Goal: Task Accomplishment & Management: Use online tool/utility

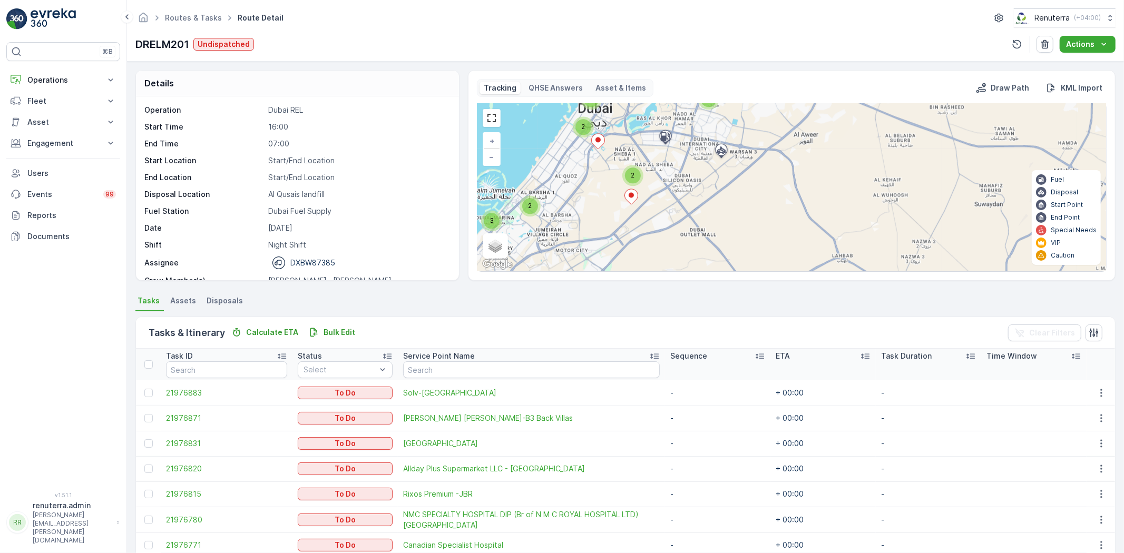
scroll to position [33, 0]
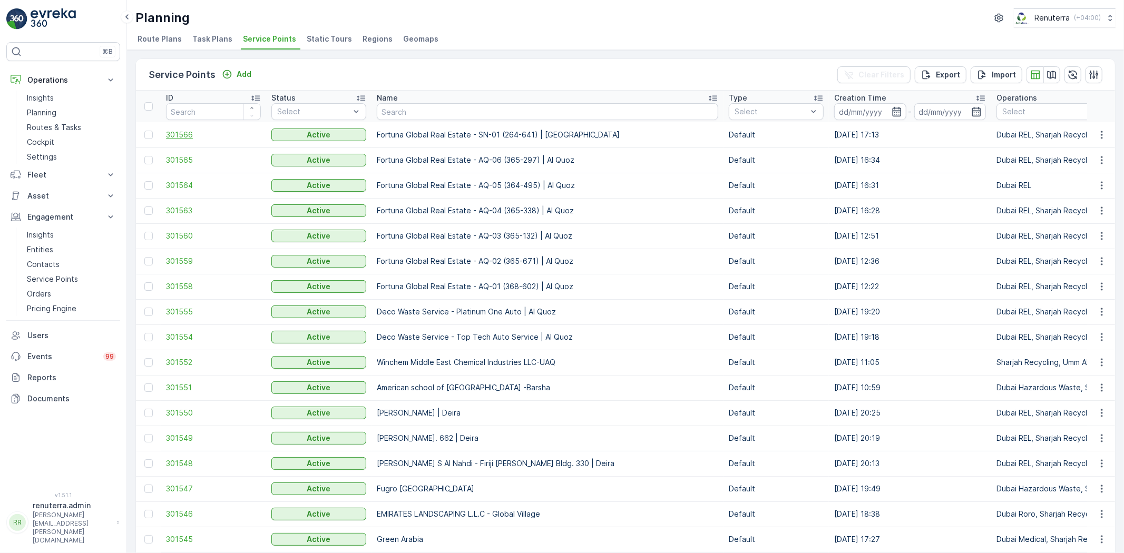
click at [178, 130] on span "301566" at bounding box center [213, 135] width 95 height 11
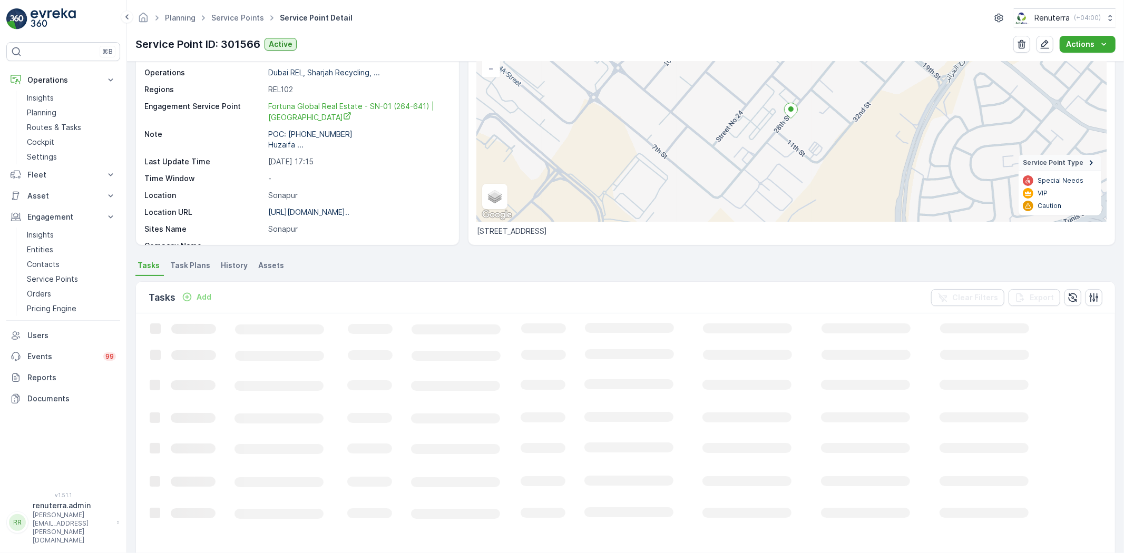
scroll to position [83, 0]
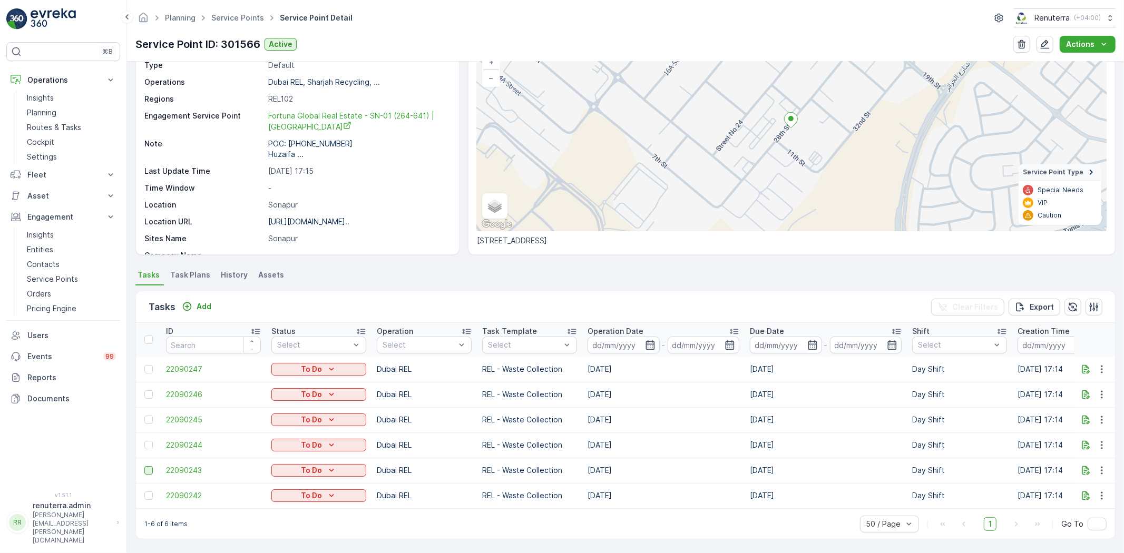
click at [145, 466] on div at bounding box center [148, 470] width 8 height 8
click at [144, 466] on input "checkbox" at bounding box center [144, 466] width 0 height 0
click at [150, 492] on div at bounding box center [148, 496] width 8 height 8
click at [144, 492] on input "checkbox" at bounding box center [144, 492] width 0 height 0
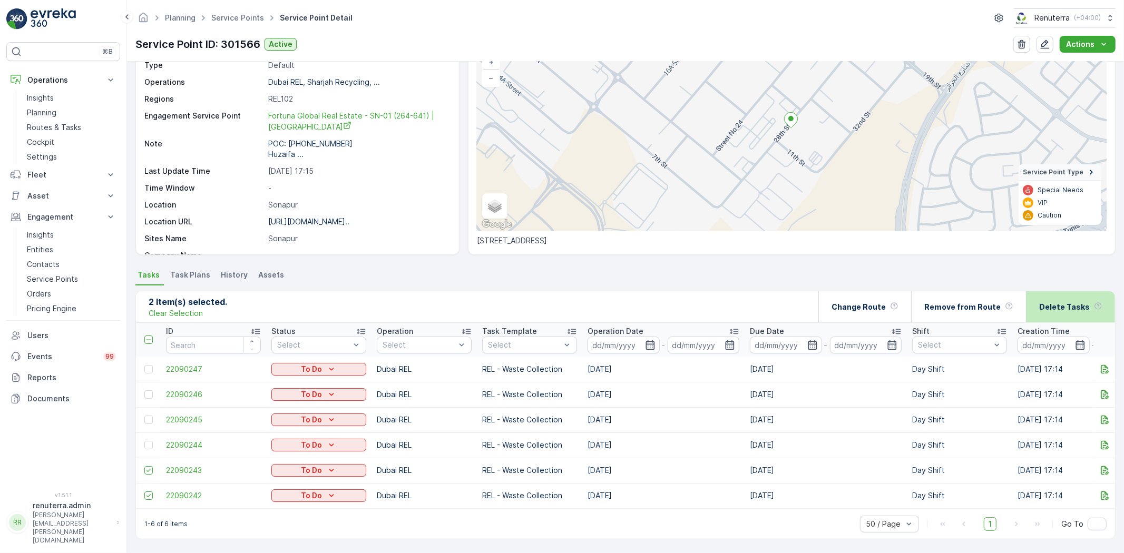
click at [1062, 302] on p "Delete Tasks" at bounding box center [1064, 307] width 51 height 11
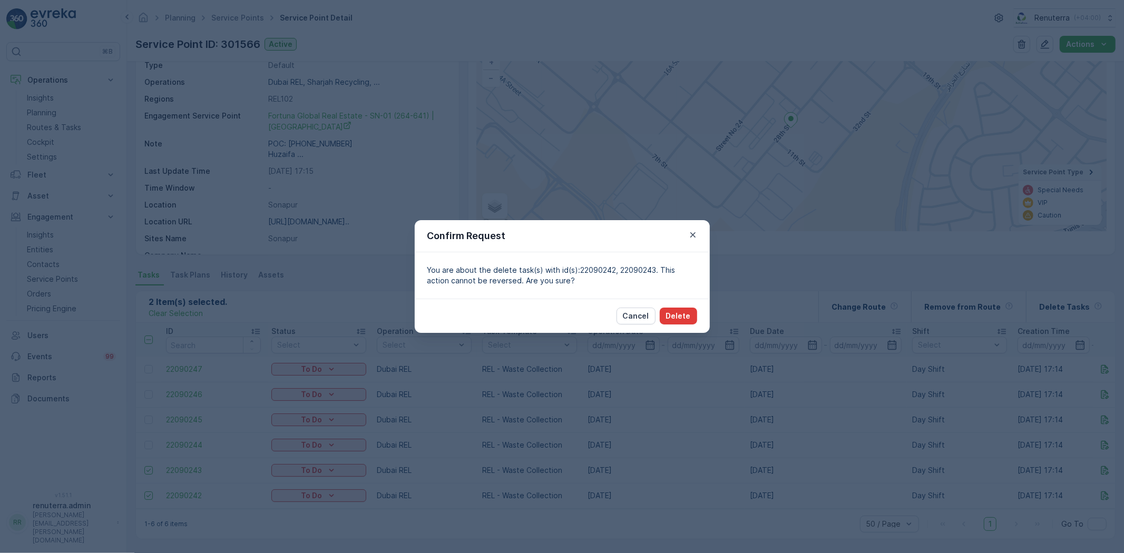
click at [668, 313] on p "Delete" at bounding box center [678, 316] width 25 height 11
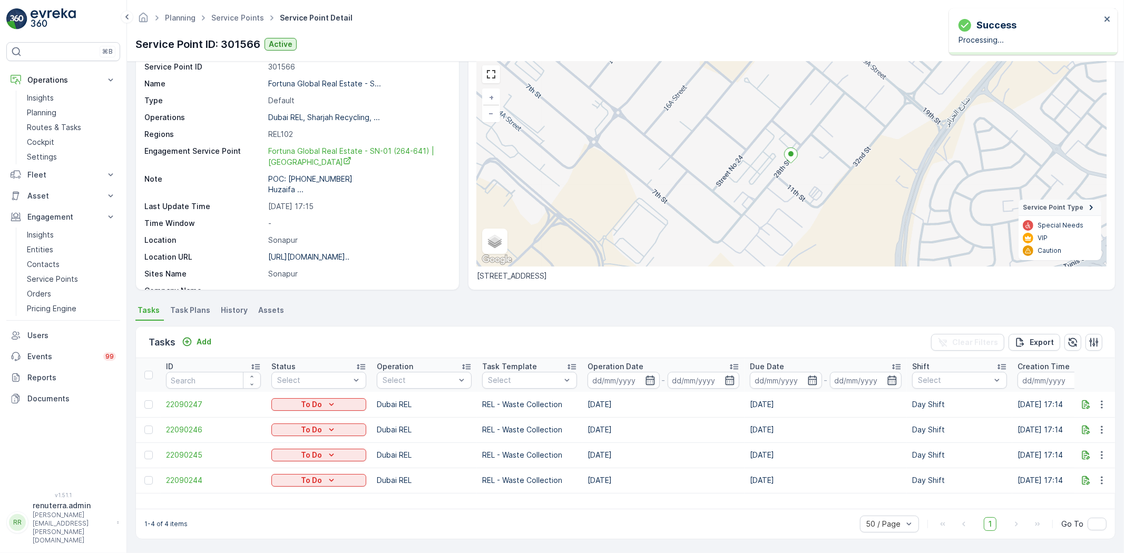
scroll to position [43, 0]
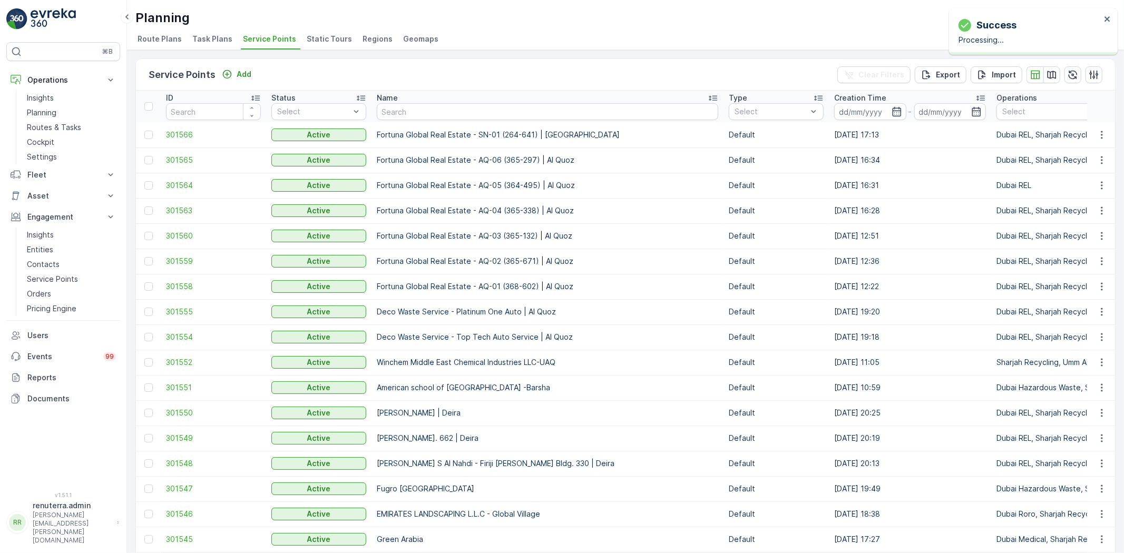
click at [186, 156] on span "301565" at bounding box center [213, 160] width 95 height 11
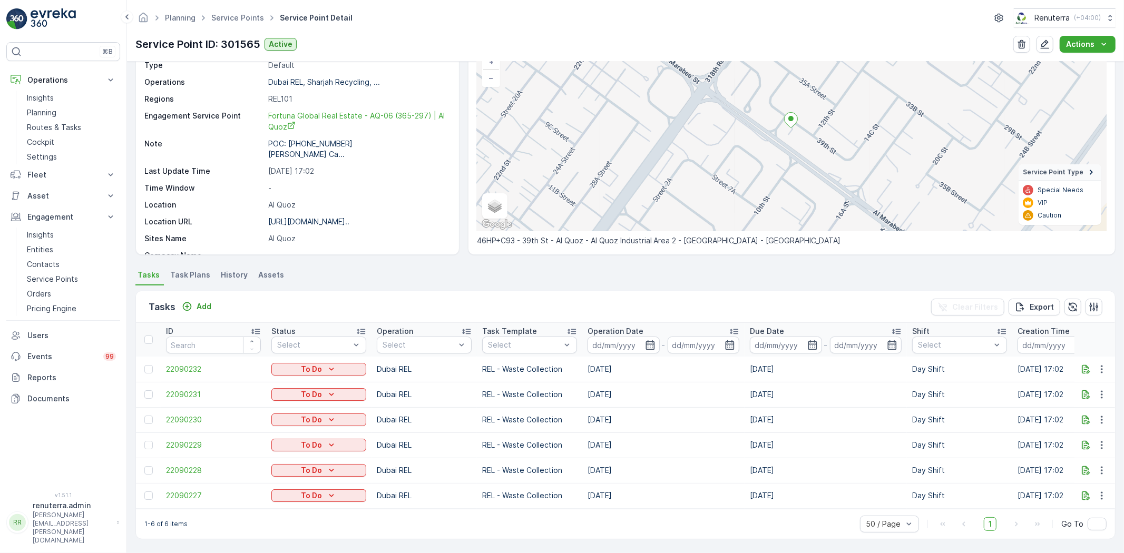
scroll to position [83, 0]
click at [149, 466] on div at bounding box center [148, 470] width 8 height 8
click at [144, 466] on input "checkbox" at bounding box center [144, 466] width 0 height 0
click at [148, 492] on div at bounding box center [148, 496] width 8 height 8
click at [144, 492] on input "checkbox" at bounding box center [144, 492] width 0 height 0
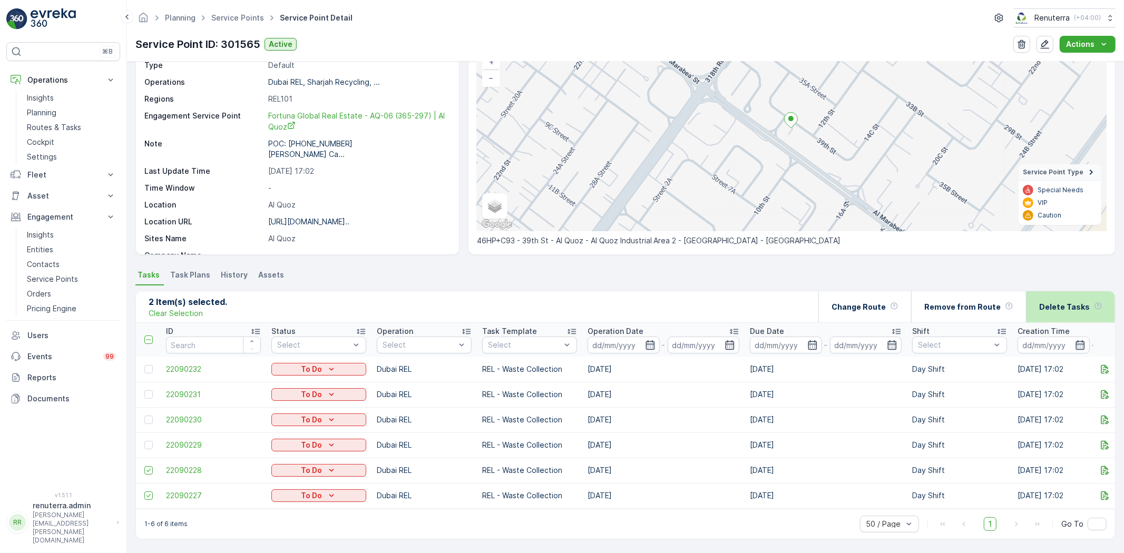
click at [1072, 302] on p "Delete Tasks" at bounding box center [1064, 307] width 51 height 11
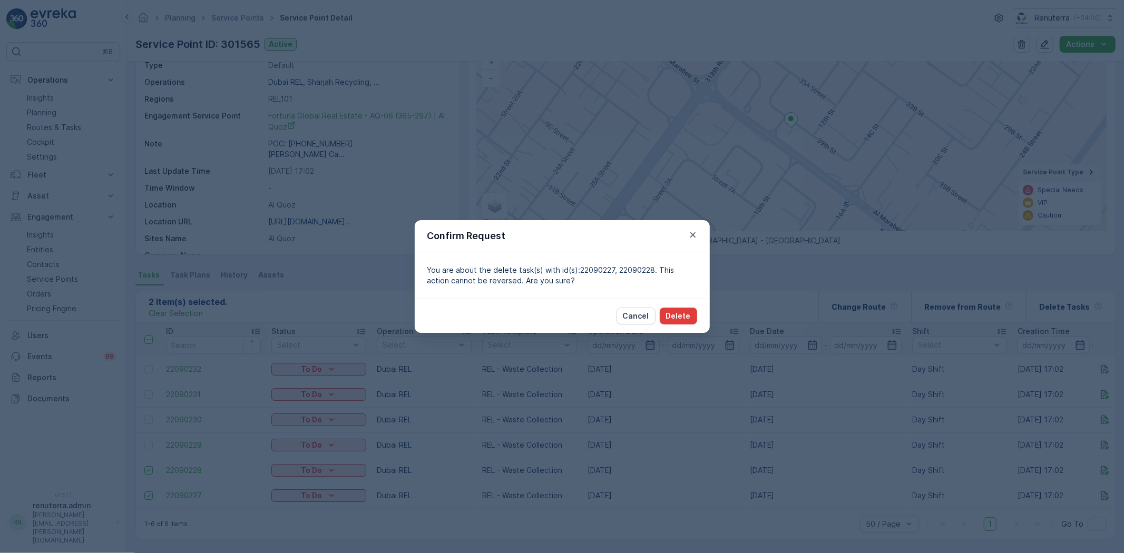
click at [675, 311] on p "Delete" at bounding box center [678, 316] width 25 height 11
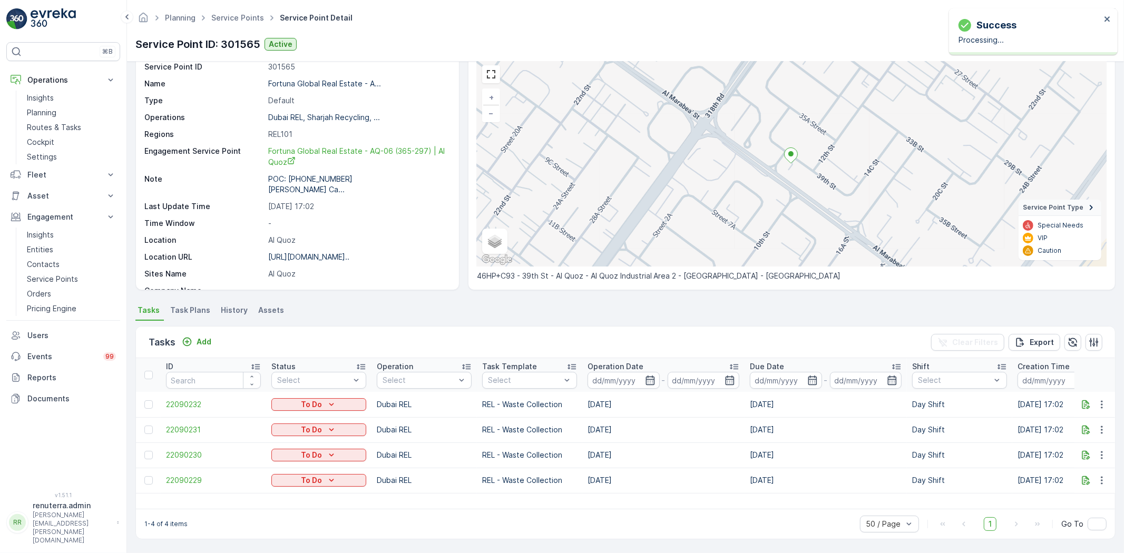
scroll to position [43, 0]
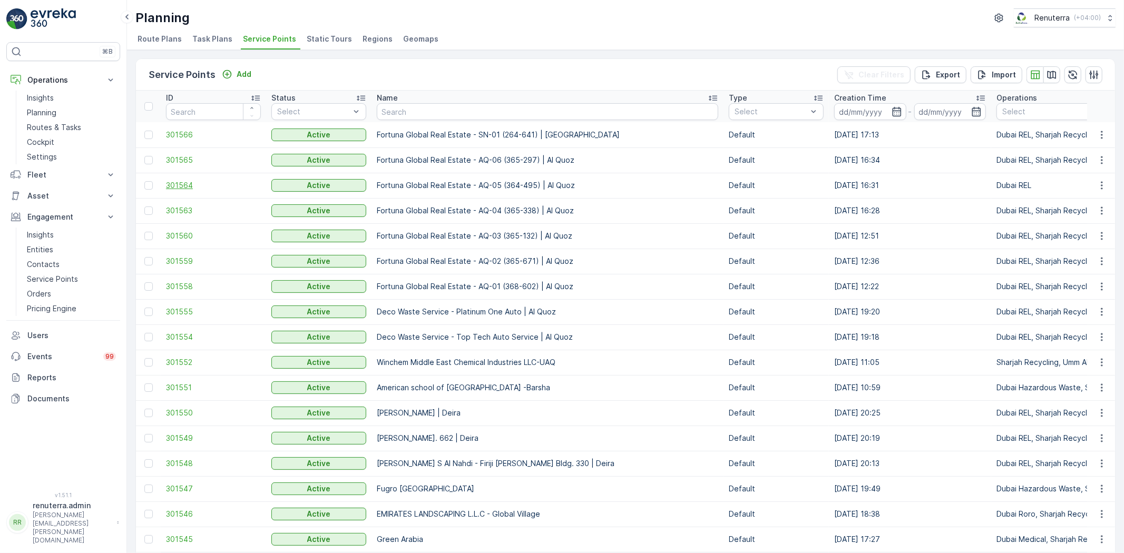
click at [182, 183] on span "301564" at bounding box center [213, 185] width 95 height 11
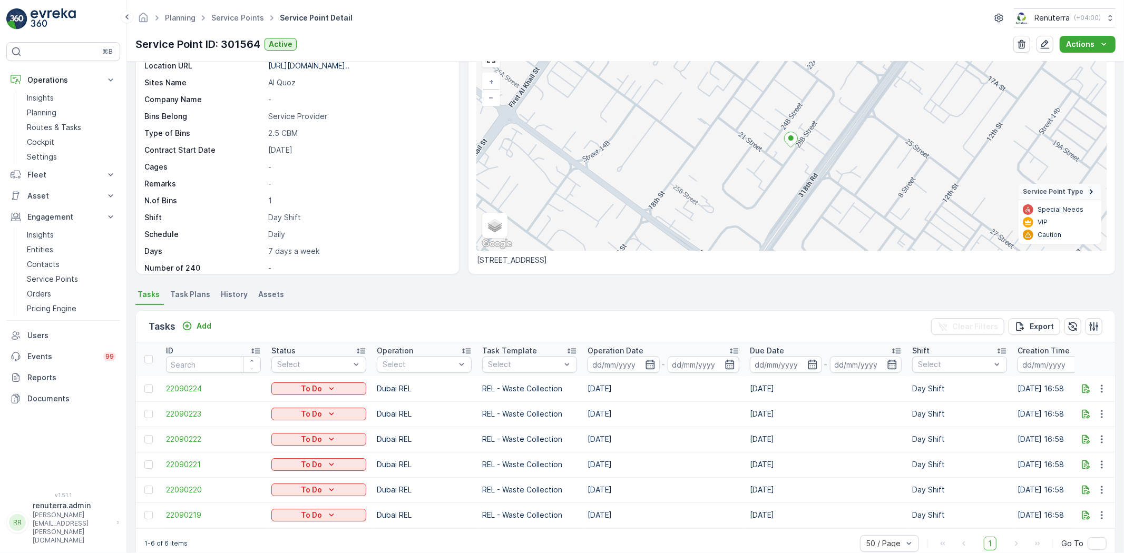
scroll to position [83, 0]
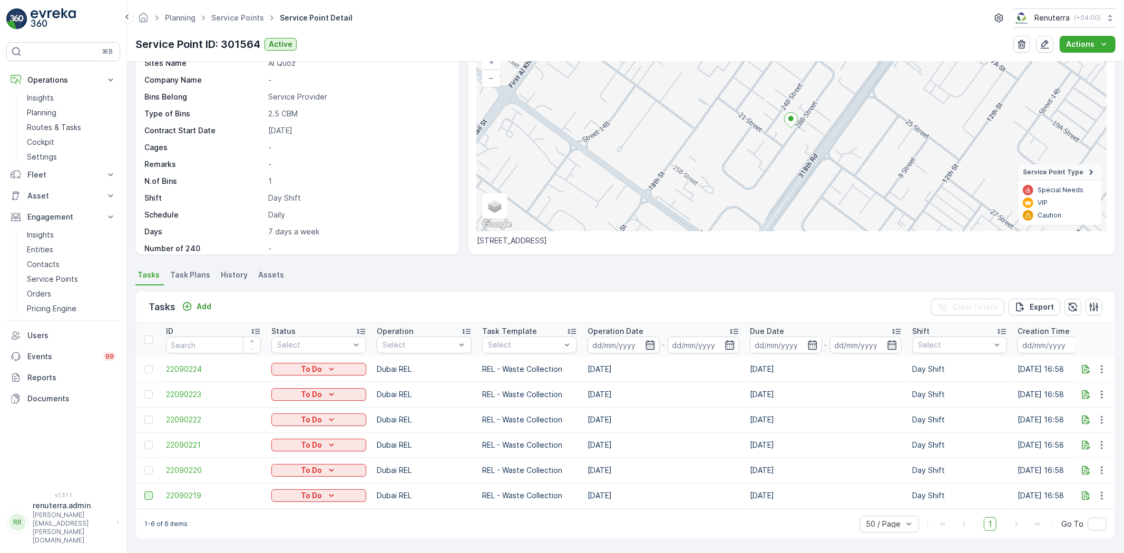
click at [146, 492] on div at bounding box center [148, 496] width 8 height 8
click at [144, 492] on input "checkbox" at bounding box center [144, 492] width 0 height 0
click at [146, 460] on td at bounding box center [148, 470] width 25 height 25
click at [148, 468] on div at bounding box center [148, 470] width 8 height 8
click at [144, 466] on input "checkbox" at bounding box center [144, 466] width 0 height 0
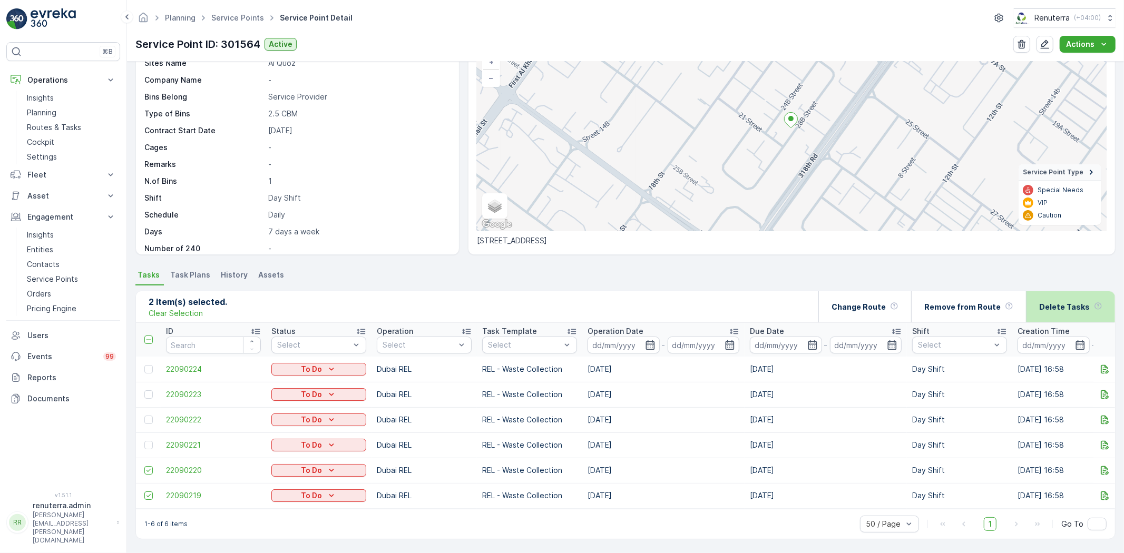
click at [1049, 302] on p "Delete Tasks" at bounding box center [1064, 307] width 51 height 11
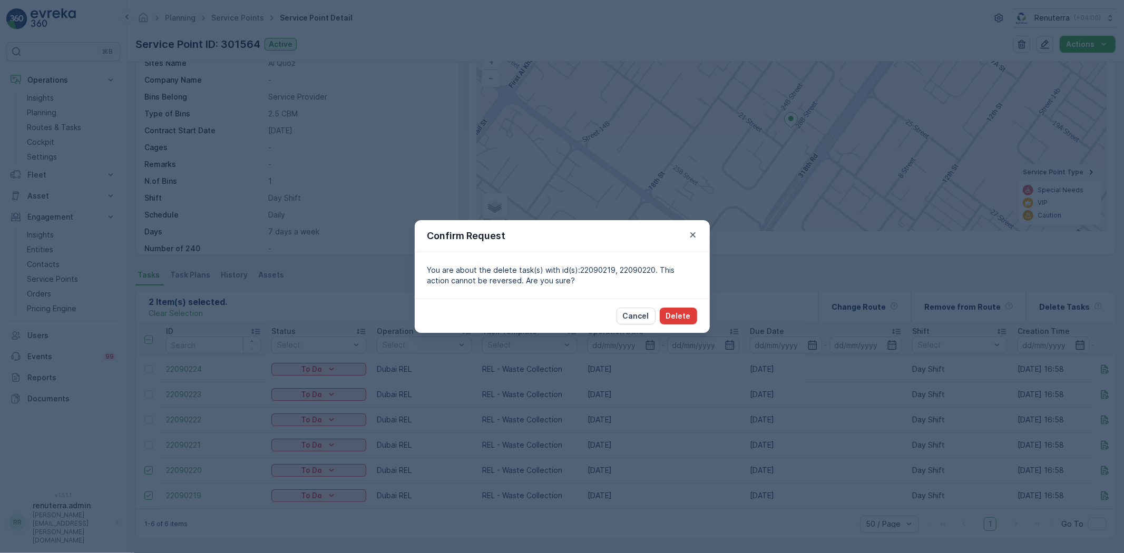
click at [685, 317] on p "Delete" at bounding box center [678, 316] width 25 height 11
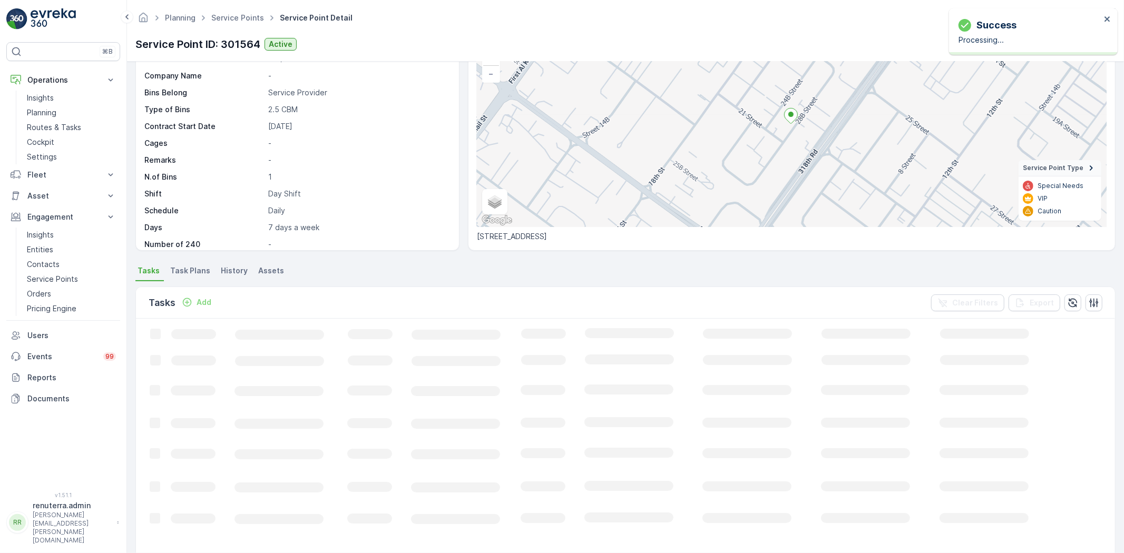
scroll to position [43, 0]
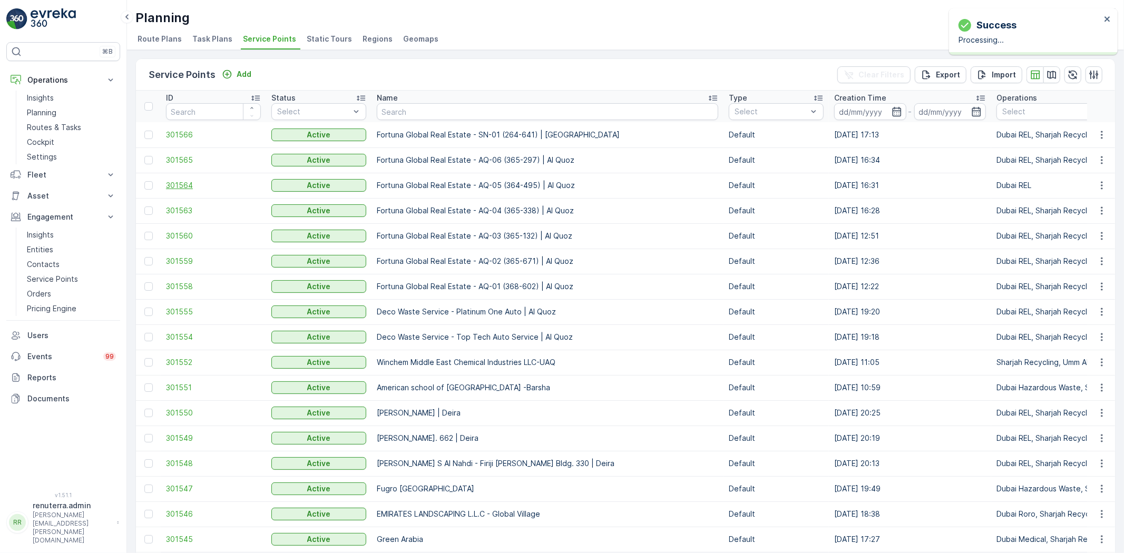
click at [186, 185] on span "301564" at bounding box center [213, 185] width 95 height 11
click at [183, 211] on span "301563" at bounding box center [213, 210] width 95 height 11
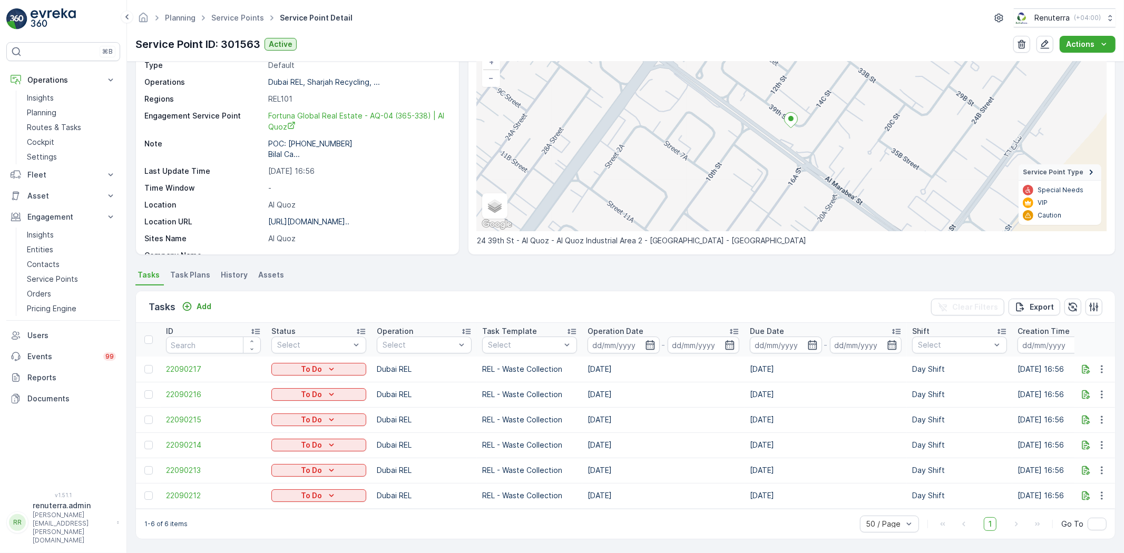
scroll to position [83, 0]
click at [149, 466] on div at bounding box center [148, 470] width 8 height 8
click at [144, 466] on input "checkbox" at bounding box center [144, 466] width 0 height 0
click at [150, 492] on div at bounding box center [148, 496] width 8 height 8
click at [144, 492] on input "checkbox" at bounding box center [144, 492] width 0 height 0
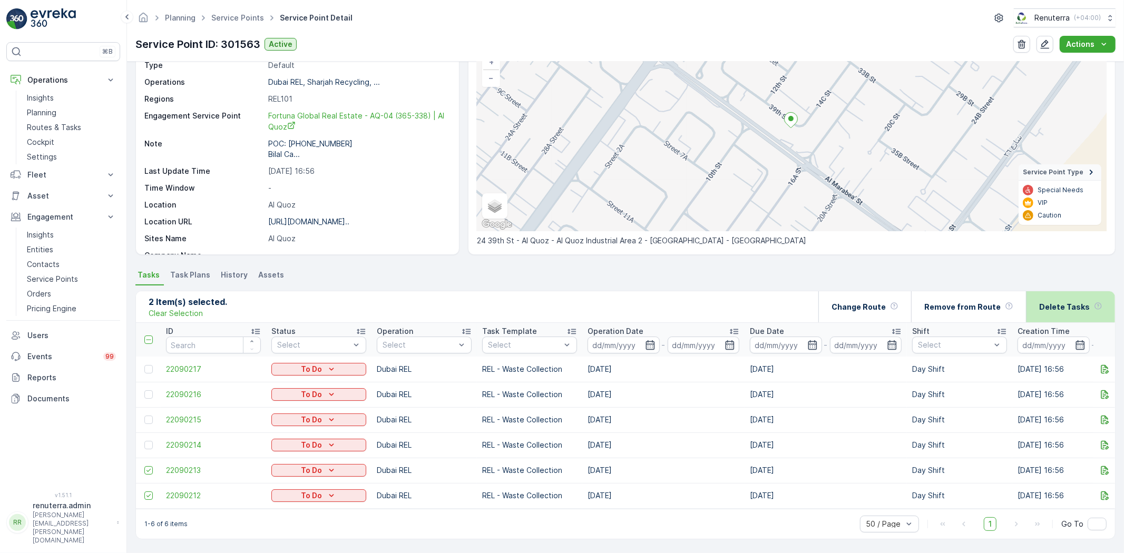
click at [1065, 302] on p "Delete Tasks" at bounding box center [1064, 307] width 51 height 11
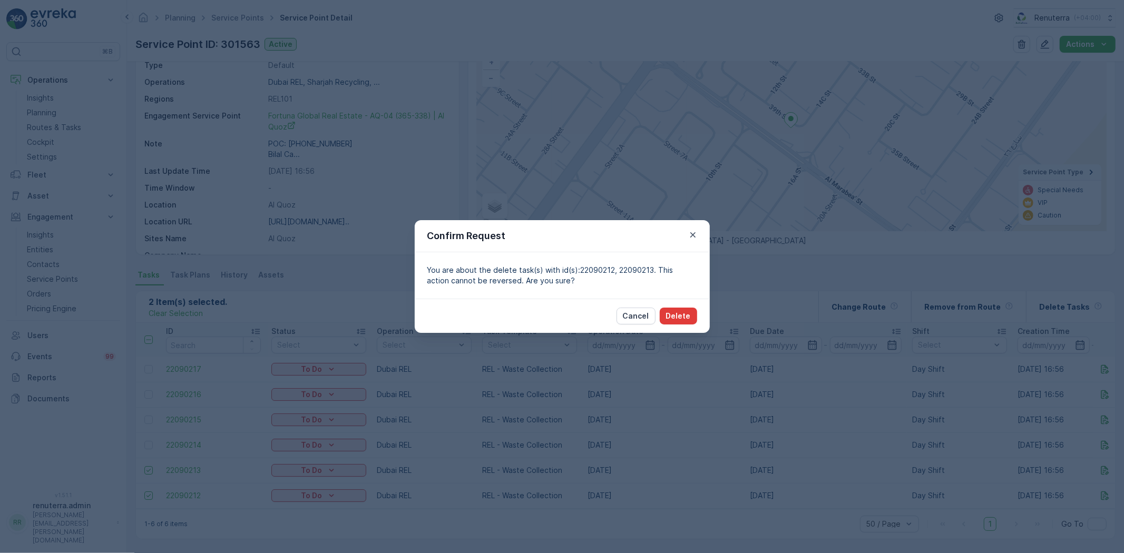
click at [675, 315] on p "Delete" at bounding box center [678, 316] width 25 height 11
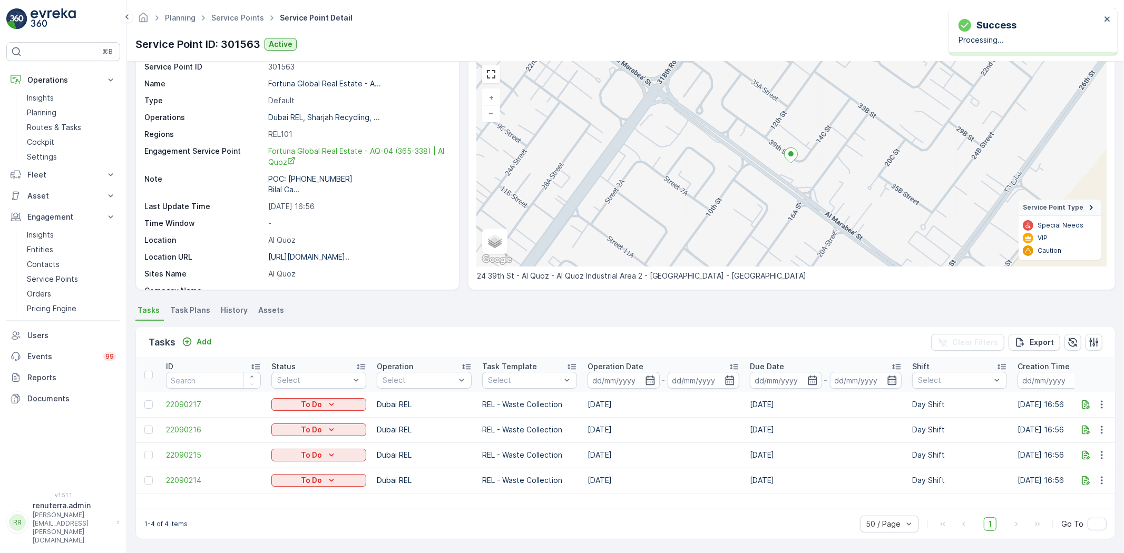
scroll to position [43, 0]
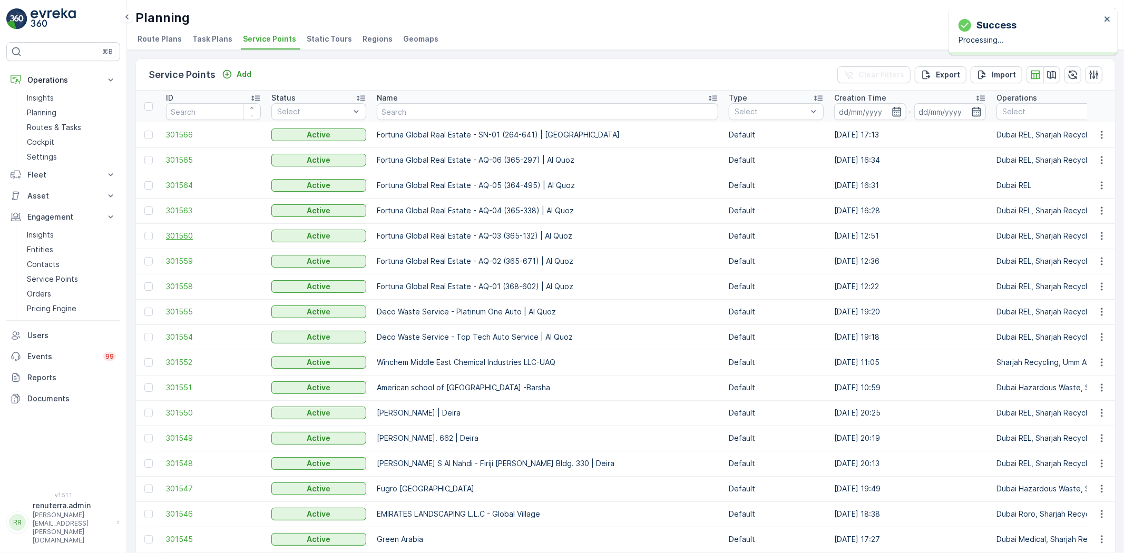
click at [180, 236] on span "301560" at bounding box center [213, 236] width 95 height 11
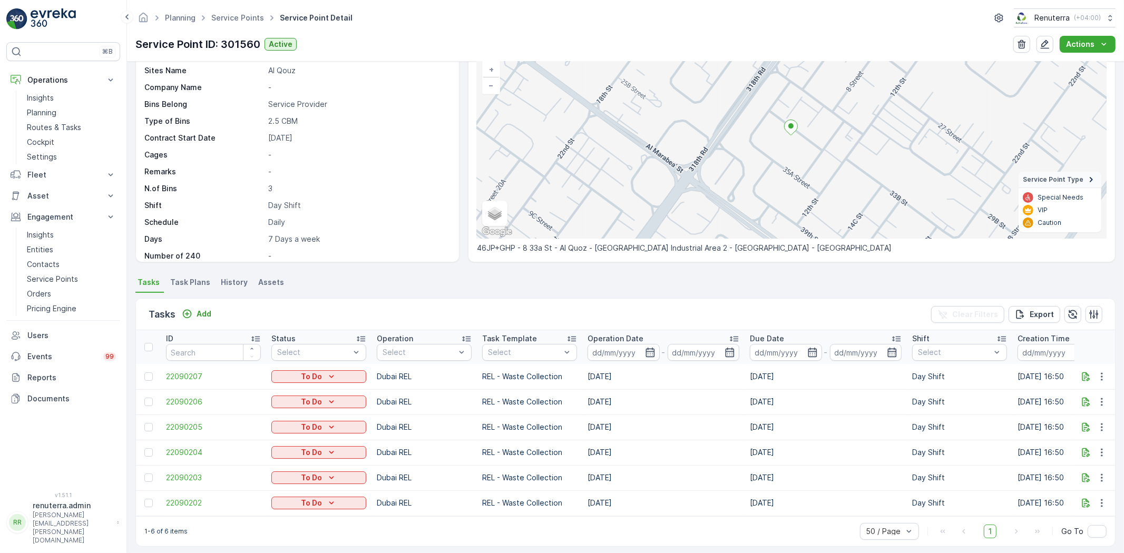
scroll to position [83, 0]
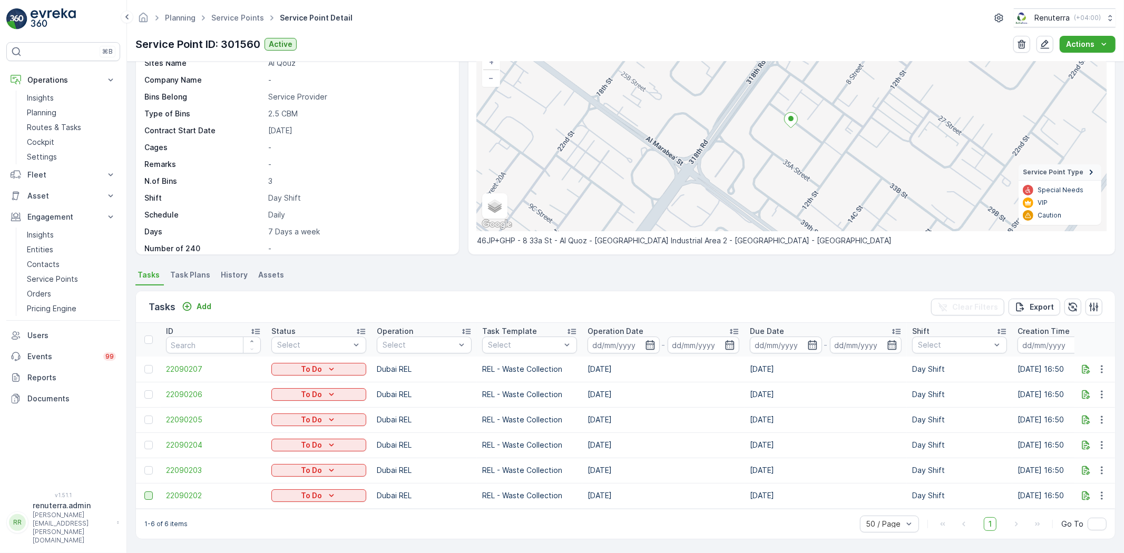
click at [146, 492] on div at bounding box center [148, 496] width 8 height 8
click at [144, 492] on input "checkbox" at bounding box center [144, 492] width 0 height 0
click at [146, 466] on div at bounding box center [148, 470] width 8 height 8
click at [144, 466] on input "checkbox" at bounding box center [144, 466] width 0 height 0
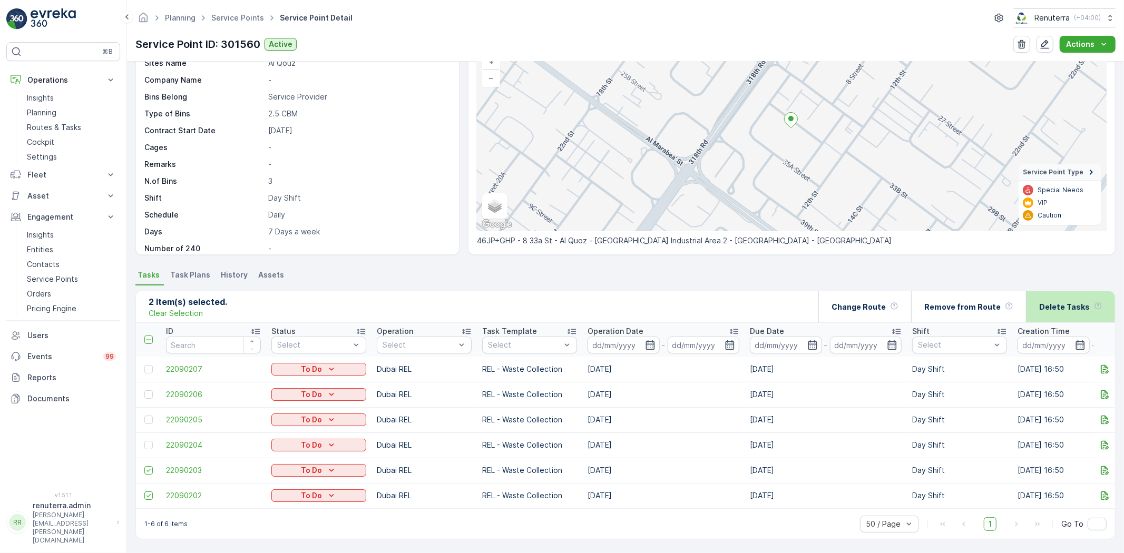
click at [1065, 302] on p "Delete Tasks" at bounding box center [1064, 307] width 51 height 11
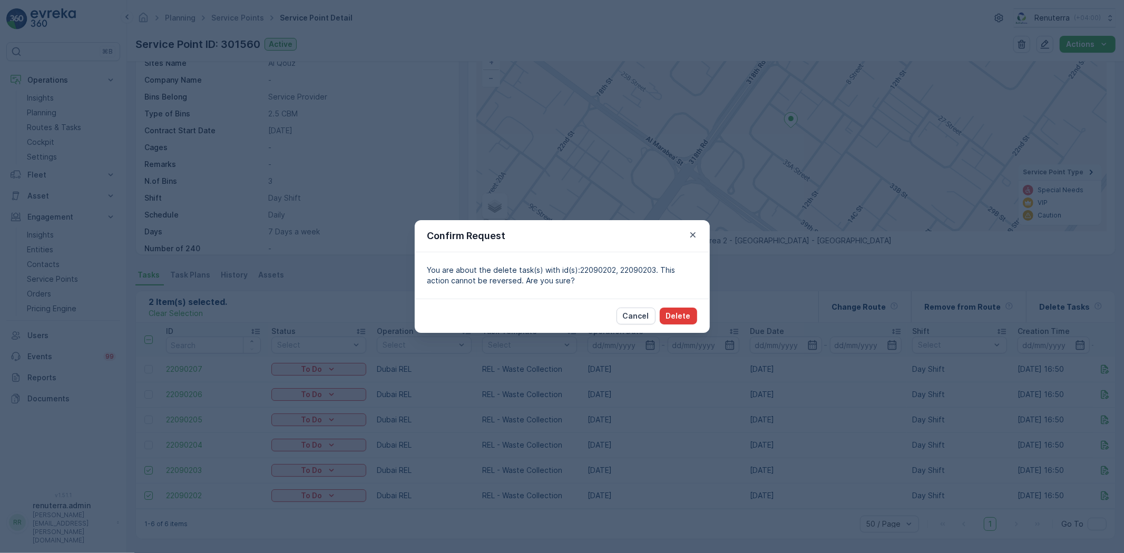
click at [675, 316] on p "Delete" at bounding box center [678, 316] width 25 height 11
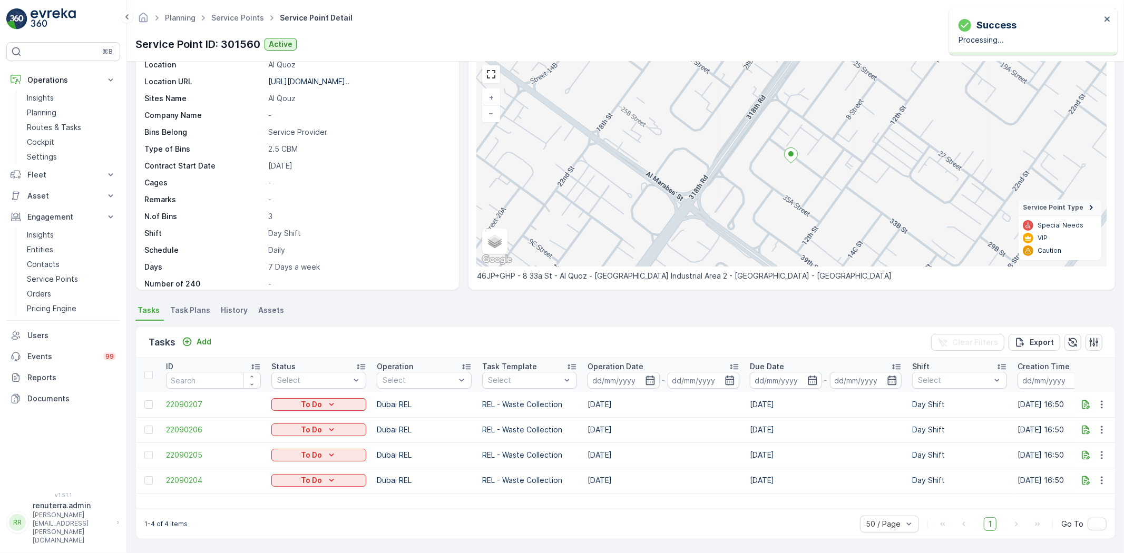
scroll to position [43, 0]
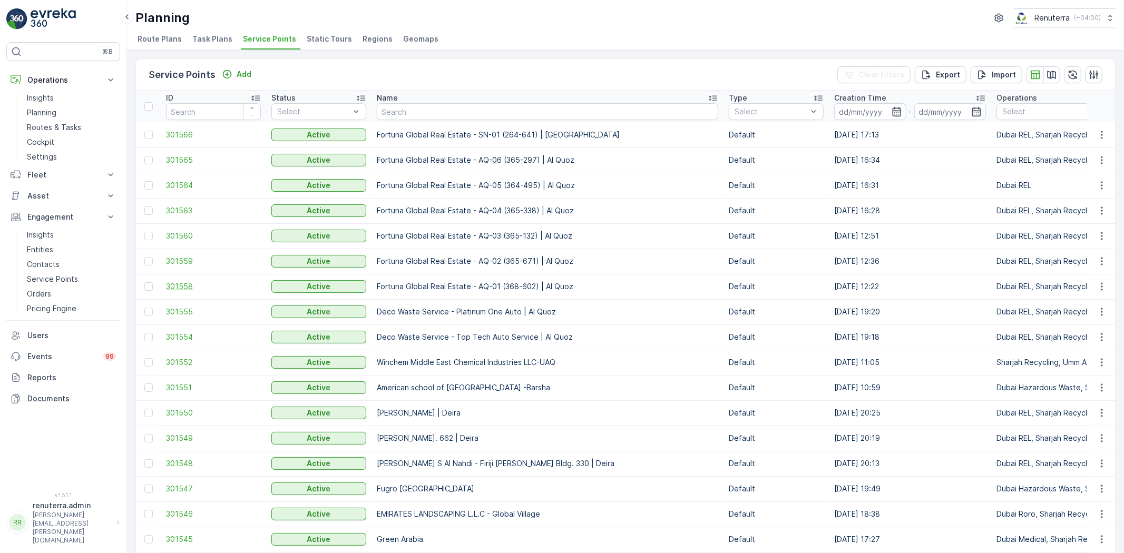
click at [190, 285] on span "301558" at bounding box center [213, 286] width 95 height 11
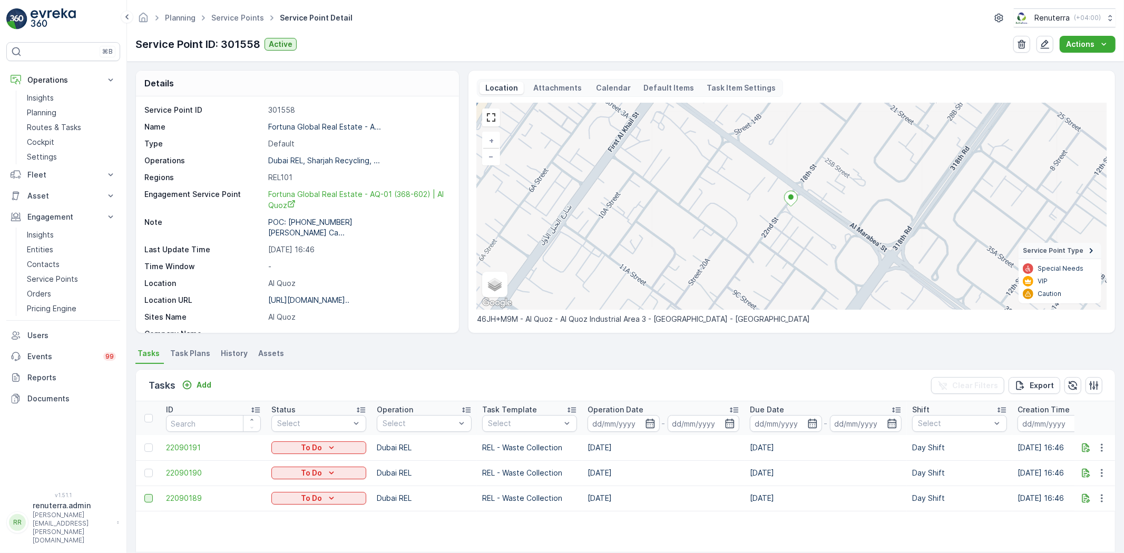
click at [148, 497] on div at bounding box center [148, 498] width 8 height 8
click at [144, 494] on input "checkbox" at bounding box center [144, 494] width 0 height 0
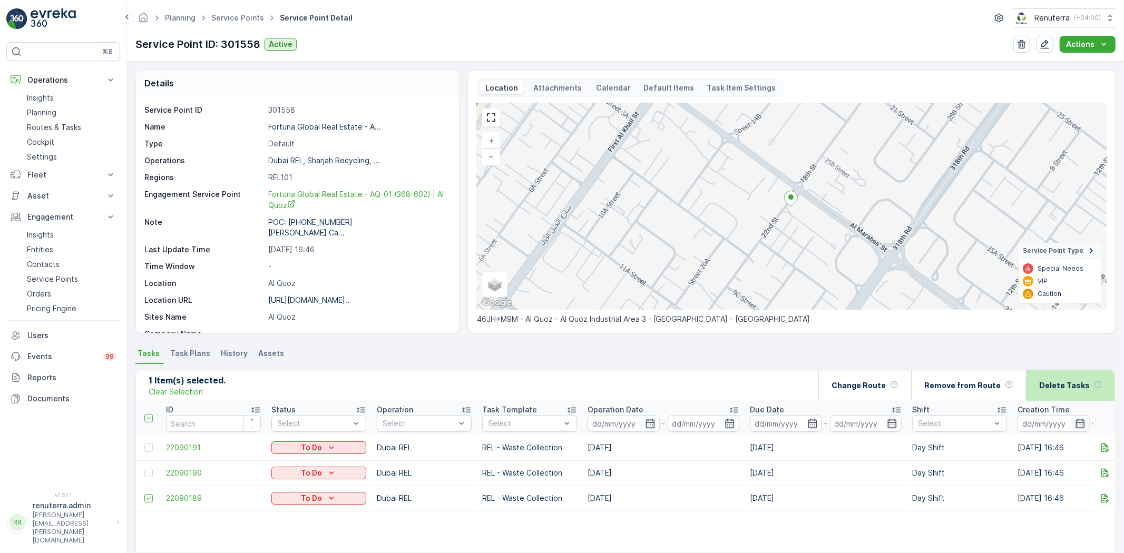
click at [1067, 385] on p "Delete Tasks" at bounding box center [1064, 385] width 51 height 11
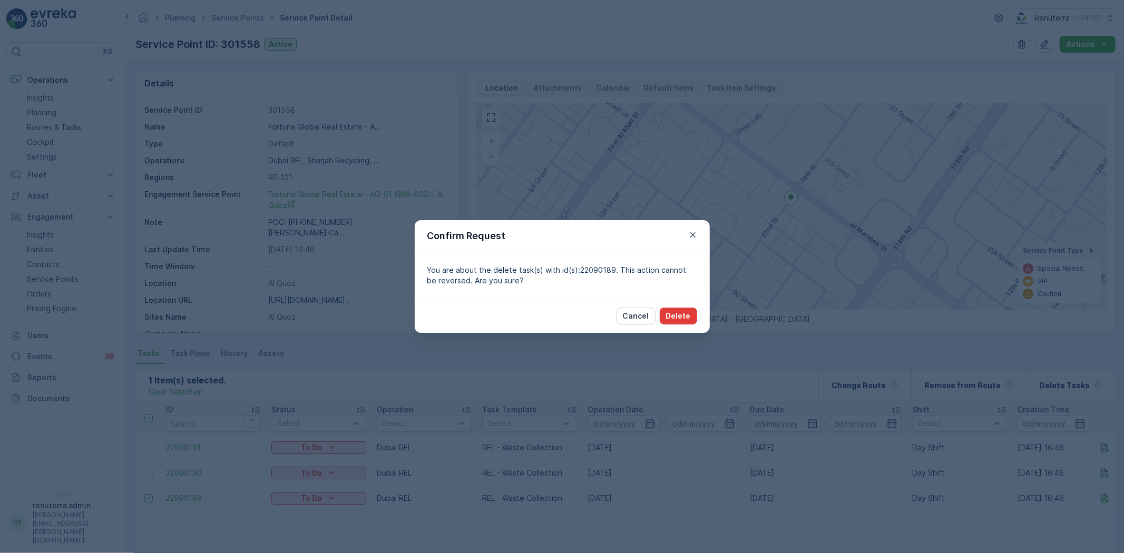
click at [675, 315] on p "Delete" at bounding box center [678, 316] width 25 height 11
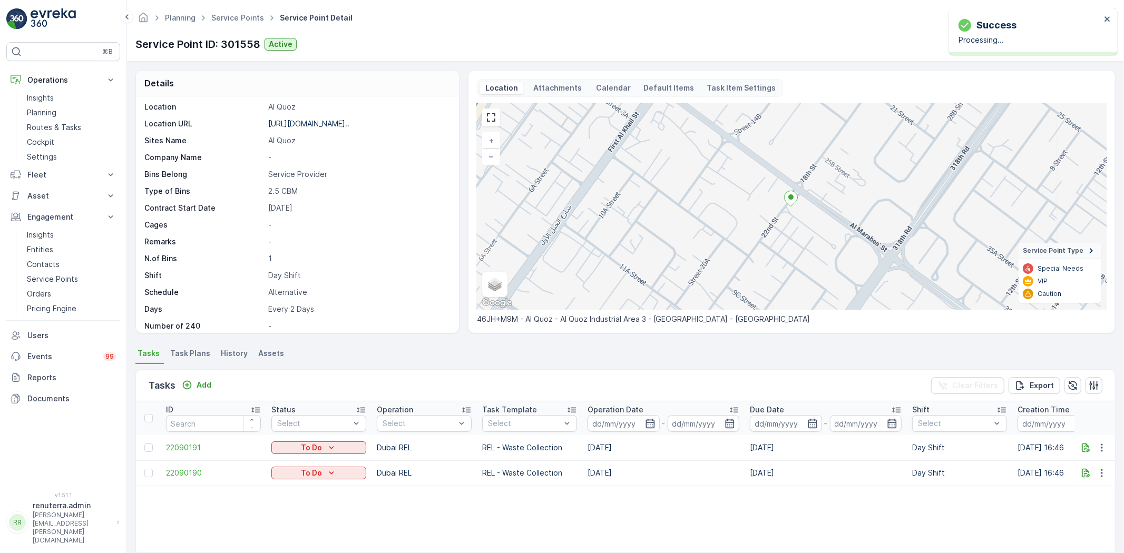
scroll to position [183, 0]
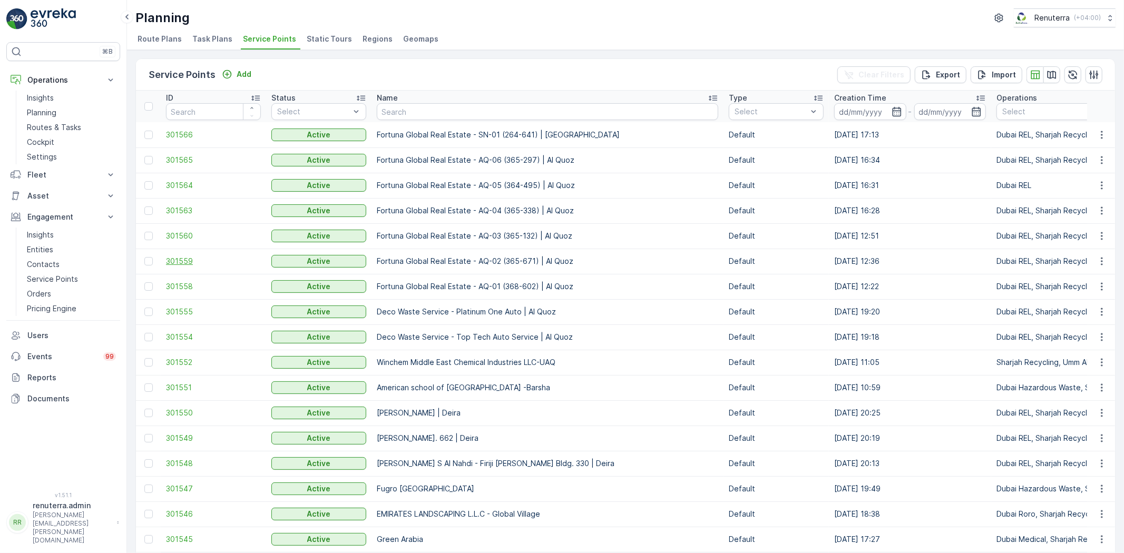
click at [178, 257] on span "301559" at bounding box center [213, 261] width 95 height 11
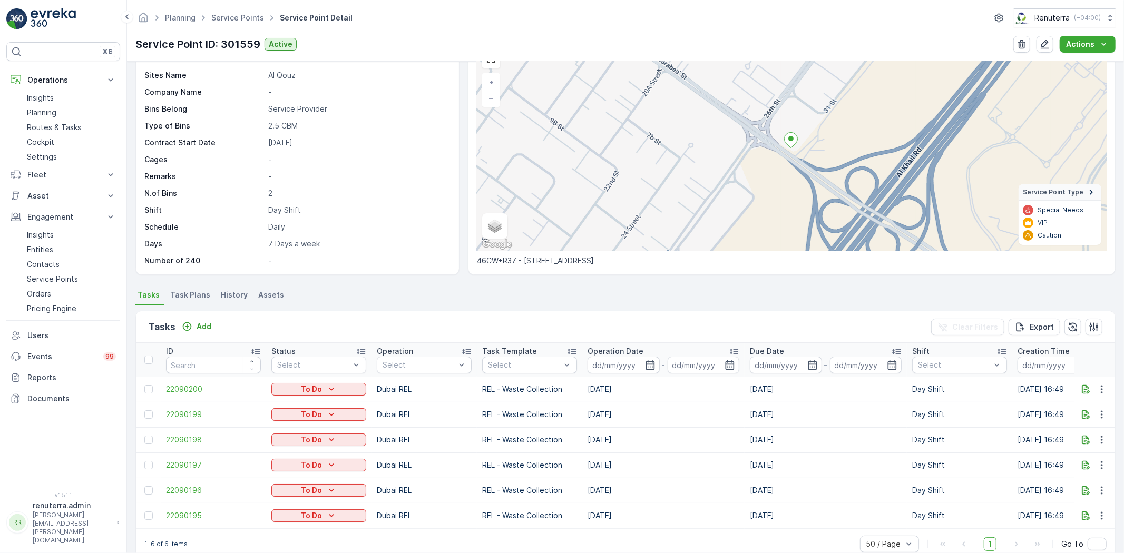
scroll to position [83, 0]
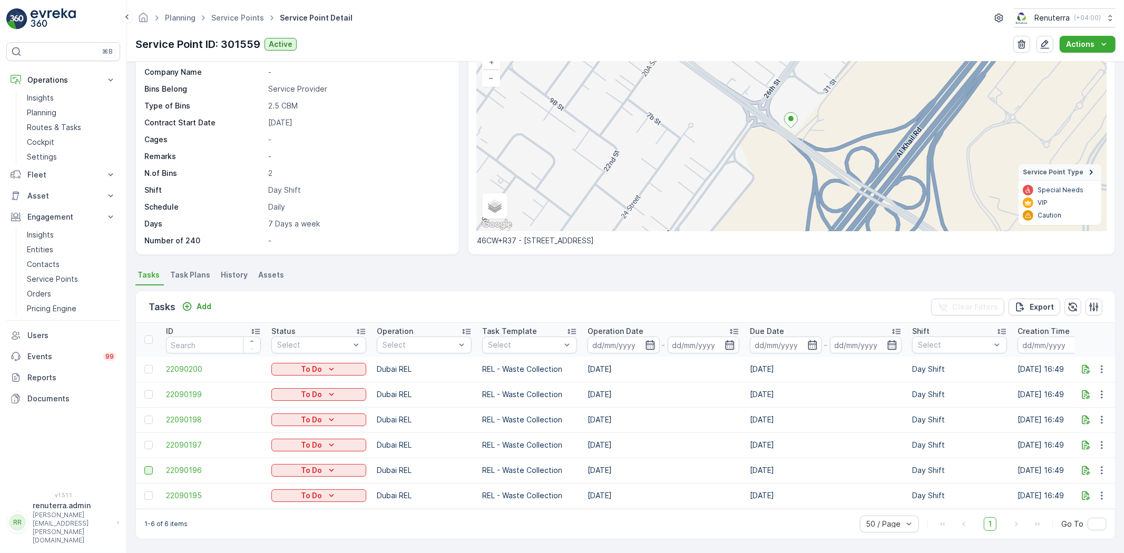
click at [149, 466] on div at bounding box center [148, 470] width 8 height 8
click at [144, 466] on input "checkbox" at bounding box center [144, 466] width 0 height 0
click at [150, 492] on div at bounding box center [148, 496] width 8 height 8
click at [144, 492] on input "checkbox" at bounding box center [144, 492] width 0 height 0
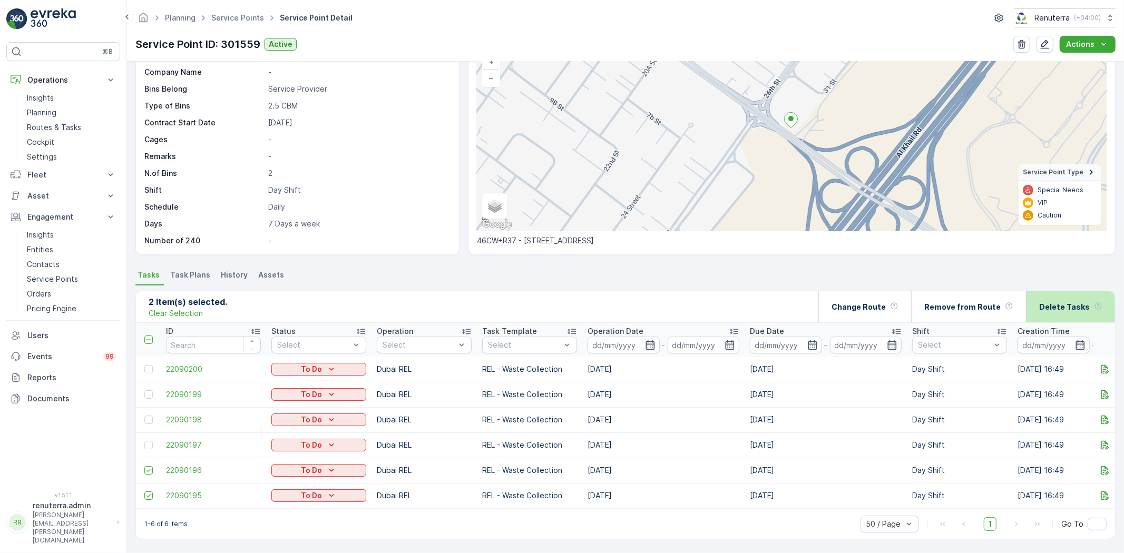
click at [1055, 302] on p "Delete Tasks" at bounding box center [1064, 307] width 51 height 11
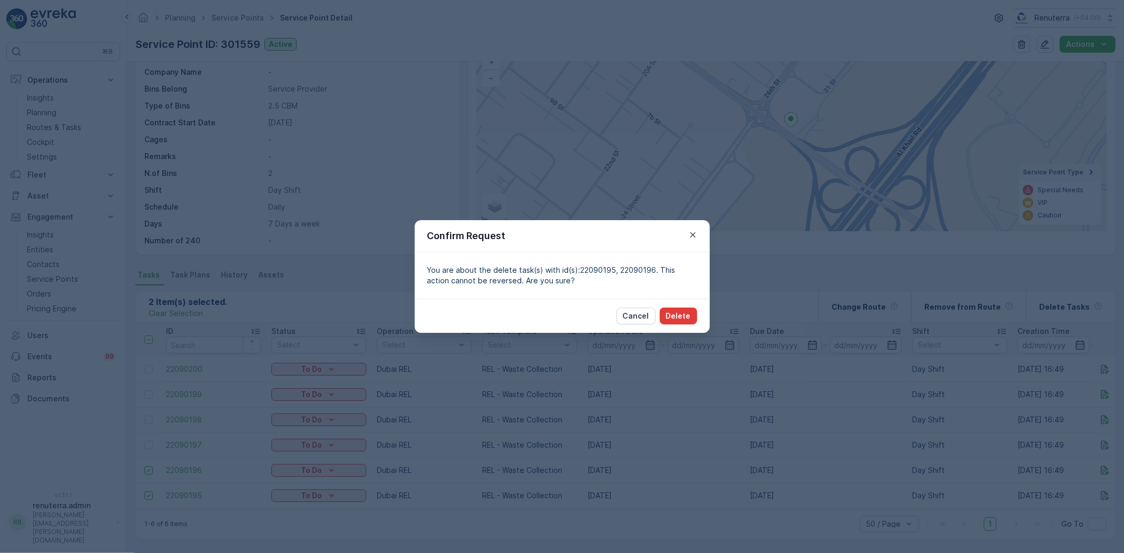
click at [676, 312] on p "Delete" at bounding box center [678, 316] width 25 height 11
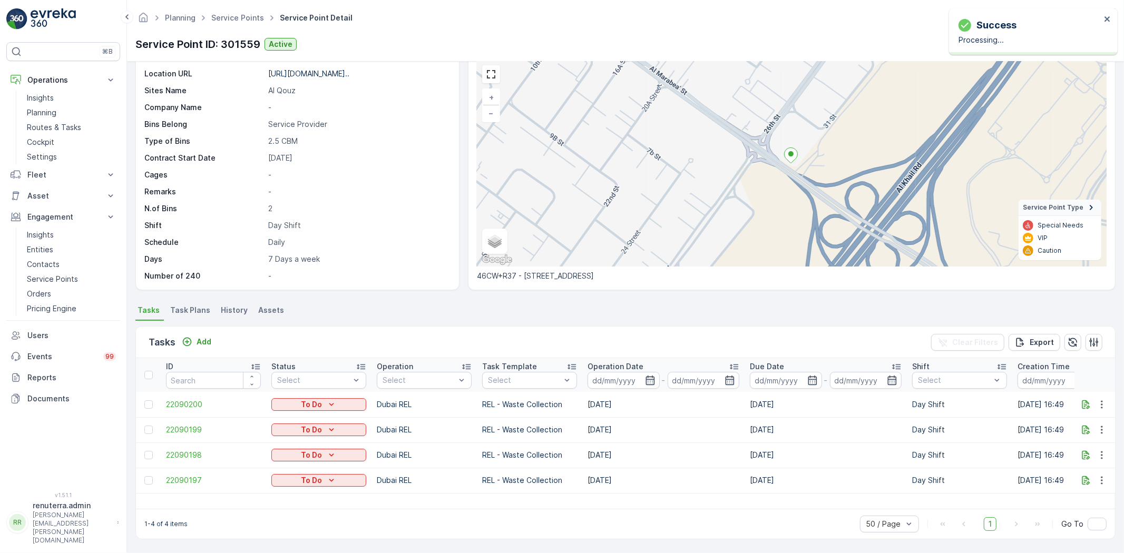
scroll to position [43, 0]
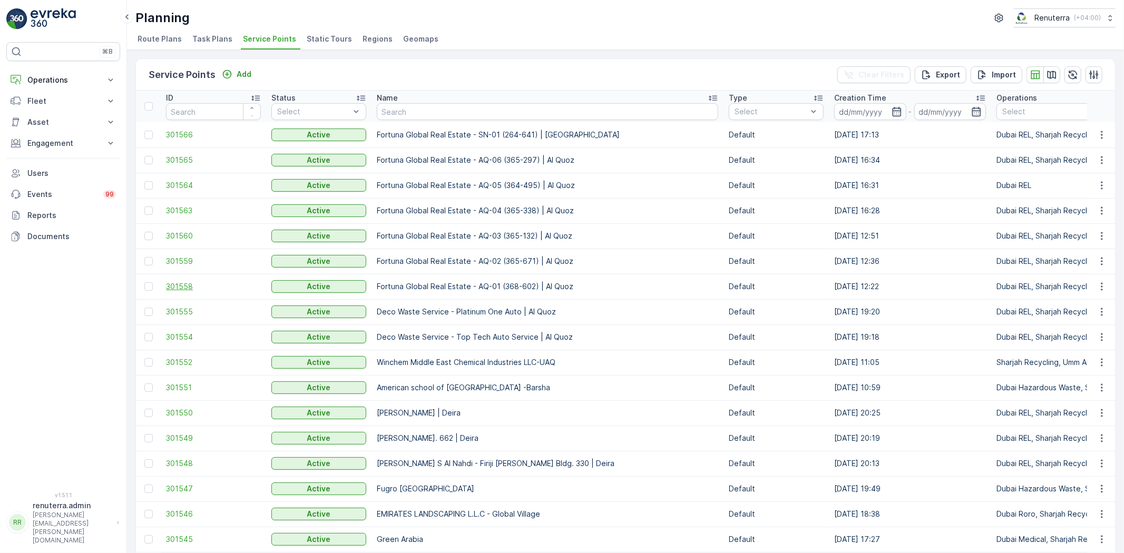
click at [176, 283] on span "301558" at bounding box center [213, 286] width 95 height 11
click at [182, 263] on span "301559" at bounding box center [213, 261] width 95 height 11
click at [188, 231] on span "301560" at bounding box center [213, 236] width 95 height 11
click at [182, 203] on td "301563" at bounding box center [213, 210] width 105 height 25
click at [185, 205] on span "301563" at bounding box center [213, 210] width 95 height 11
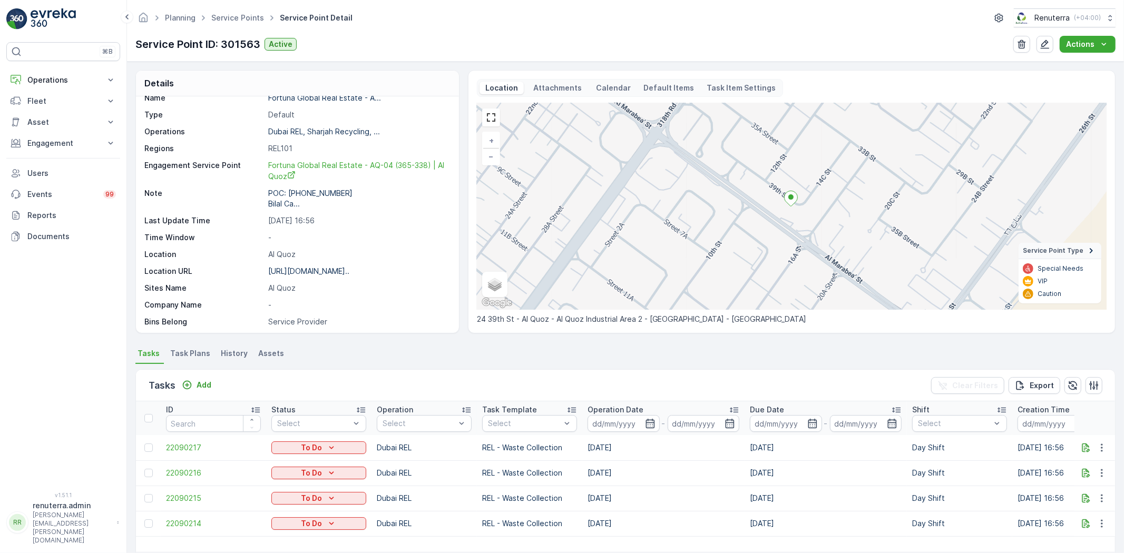
scroll to position [58, 0]
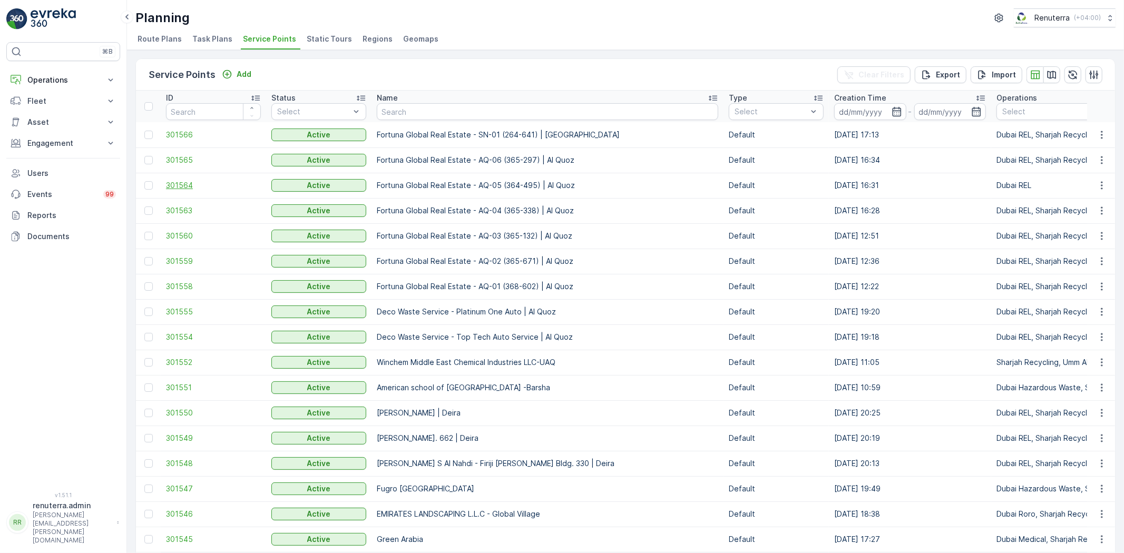
click at [186, 183] on span "301564" at bounding box center [213, 185] width 95 height 11
click at [181, 159] on span "301565" at bounding box center [213, 160] width 95 height 11
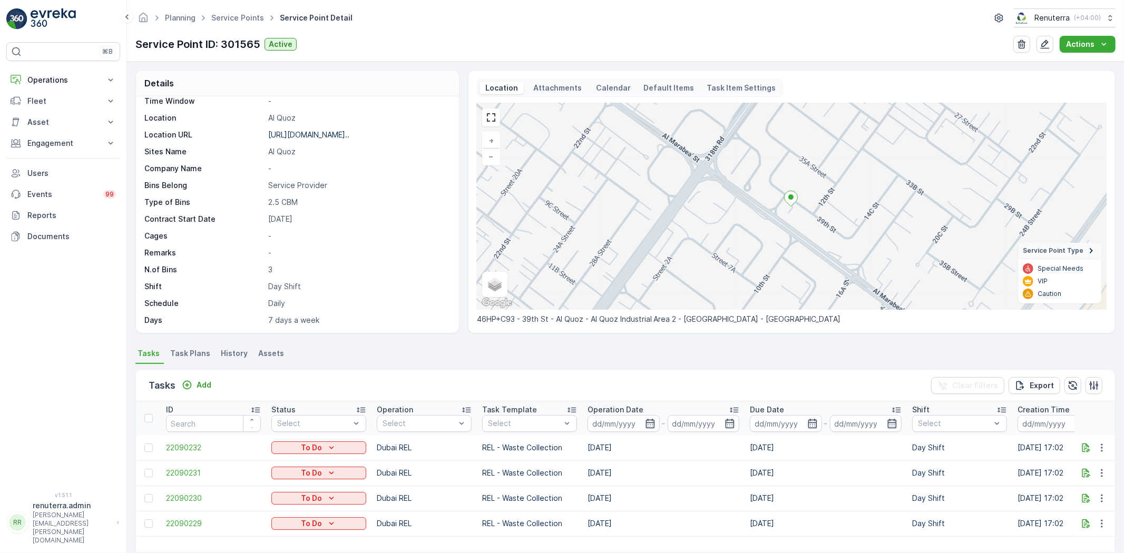
scroll to position [175, 0]
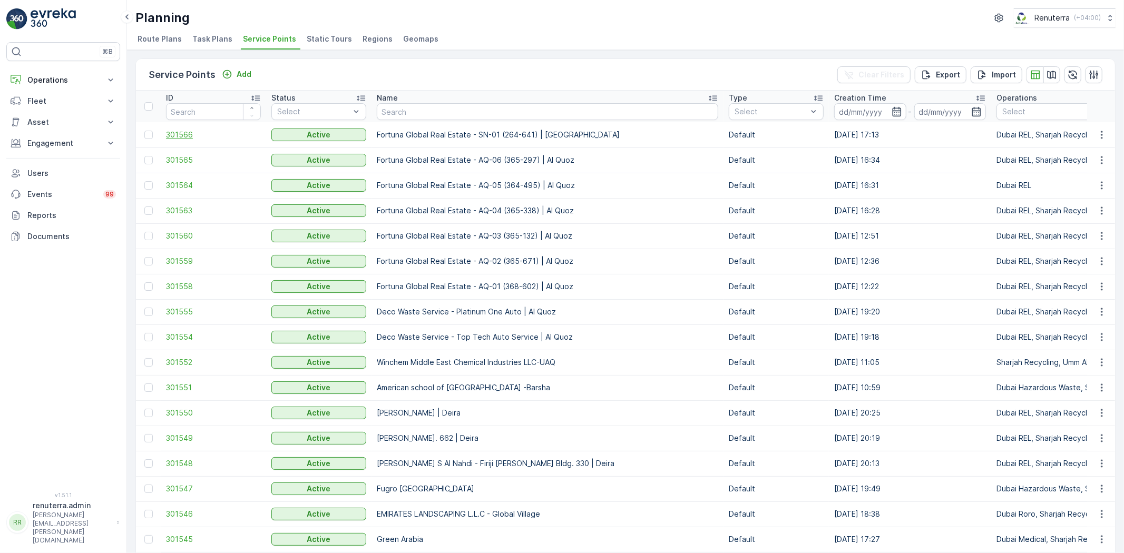
click at [178, 130] on span "301566" at bounding box center [213, 135] width 95 height 11
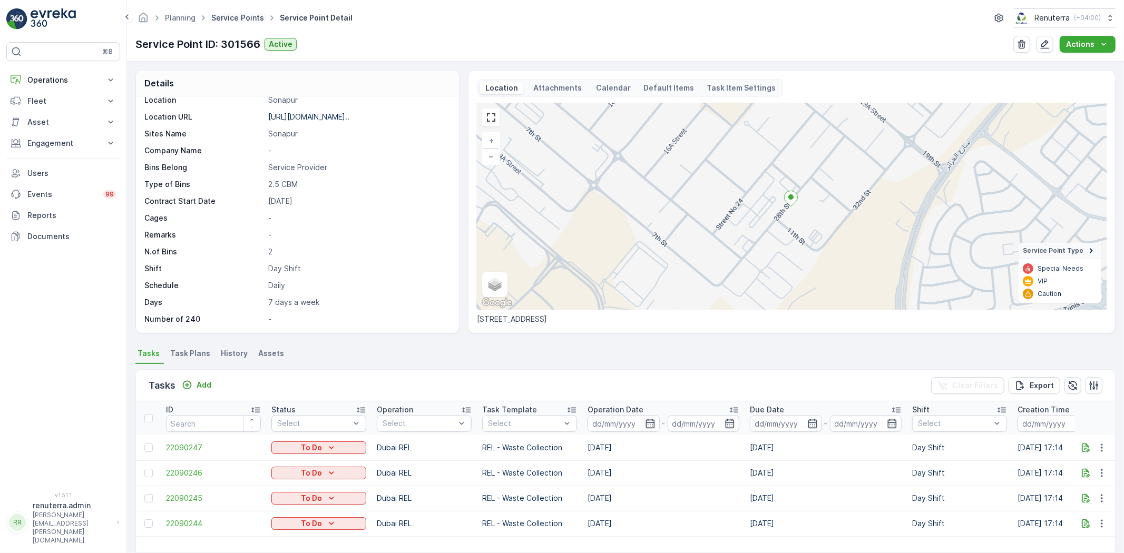
click at [245, 18] on link "Service Points" at bounding box center [237, 17] width 53 height 9
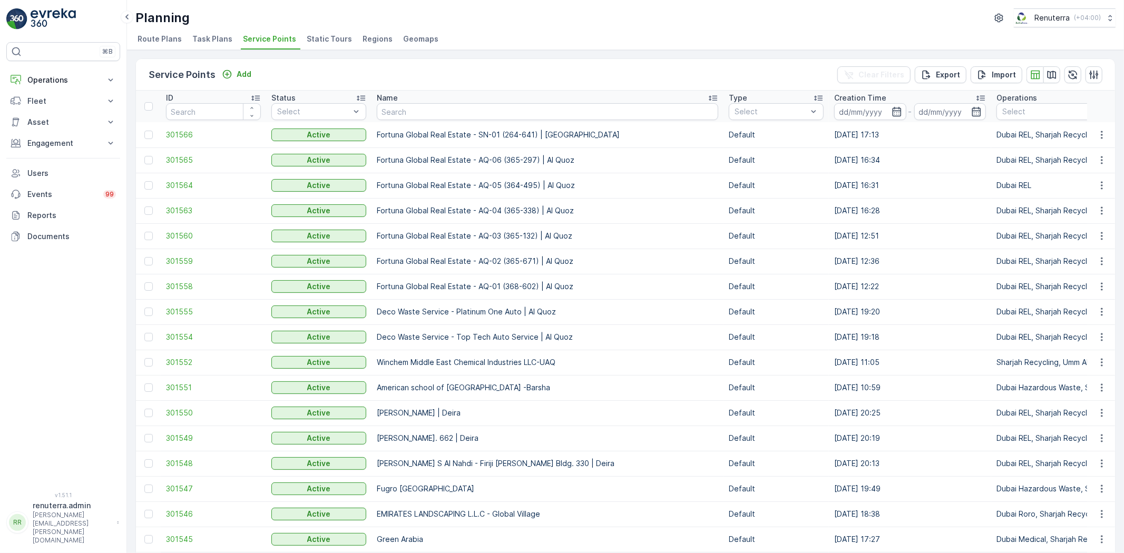
click at [408, 110] on input "text" at bounding box center [547, 111] width 341 height 17
type input "sym"
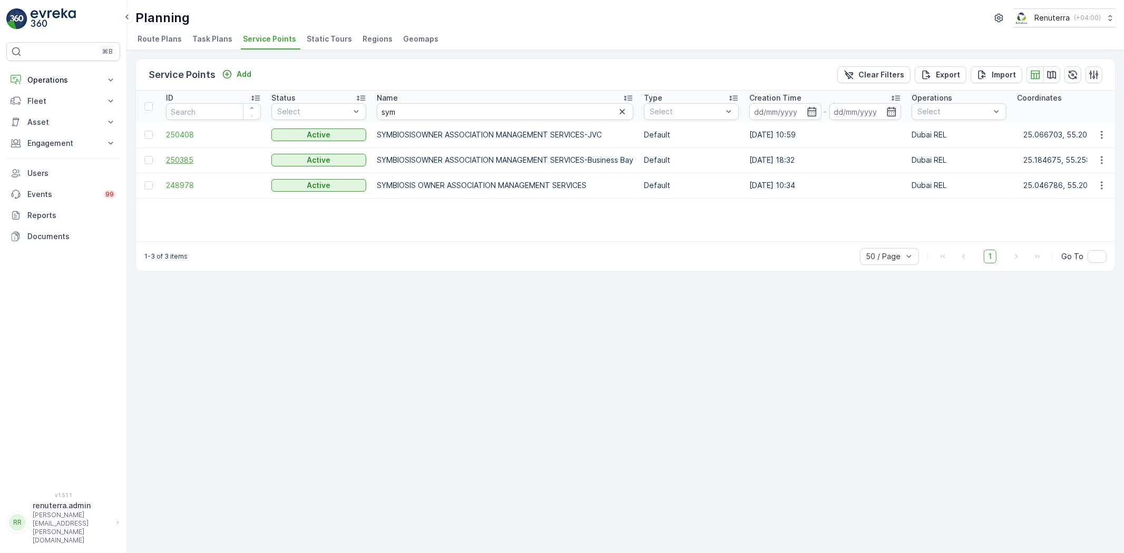
click at [199, 159] on span "250385" at bounding box center [213, 160] width 95 height 11
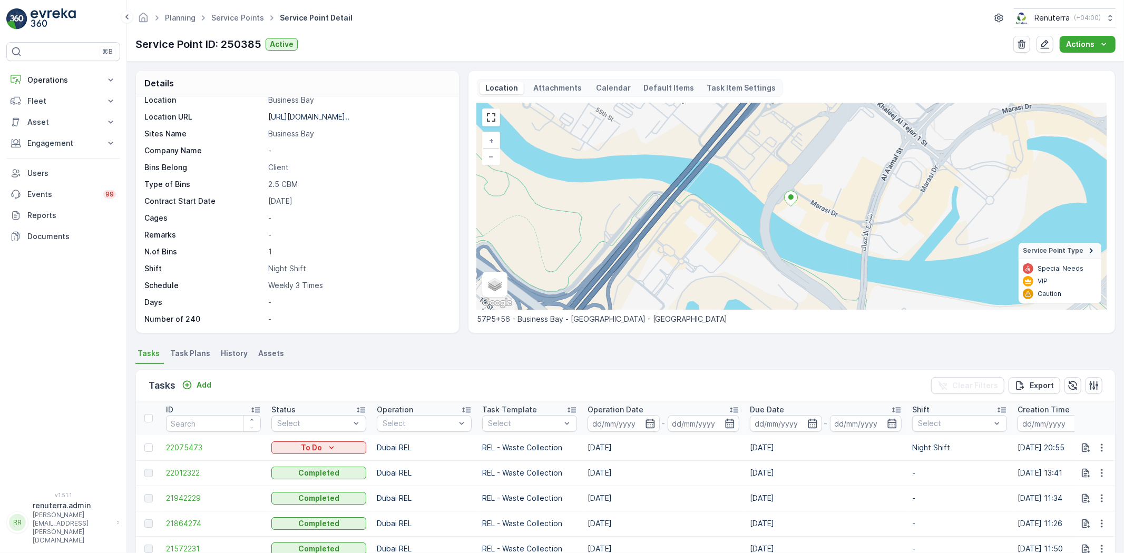
scroll to position [58, 0]
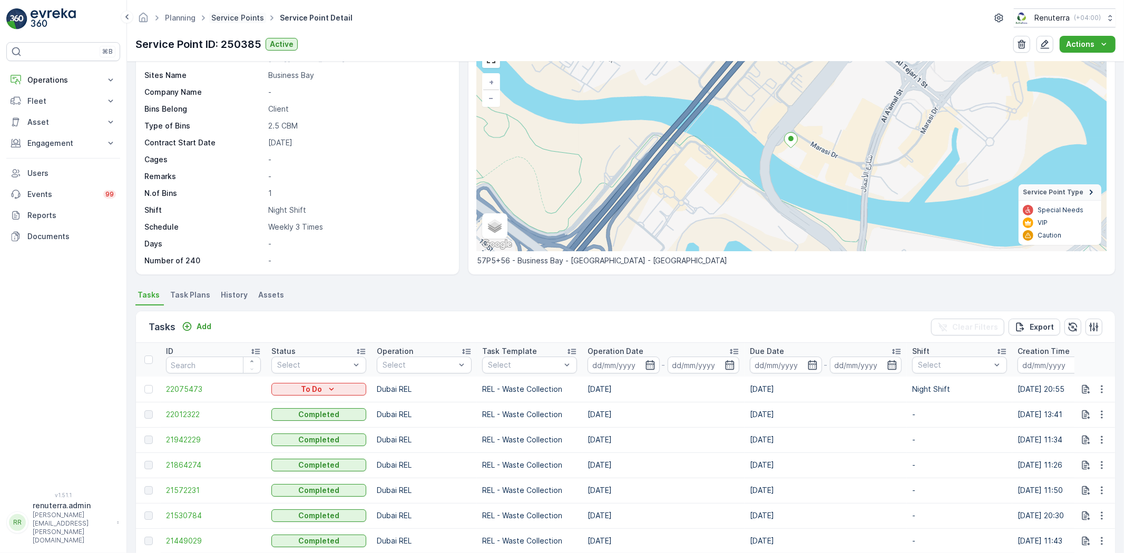
click at [239, 14] on link "Service Points" at bounding box center [237, 17] width 53 height 9
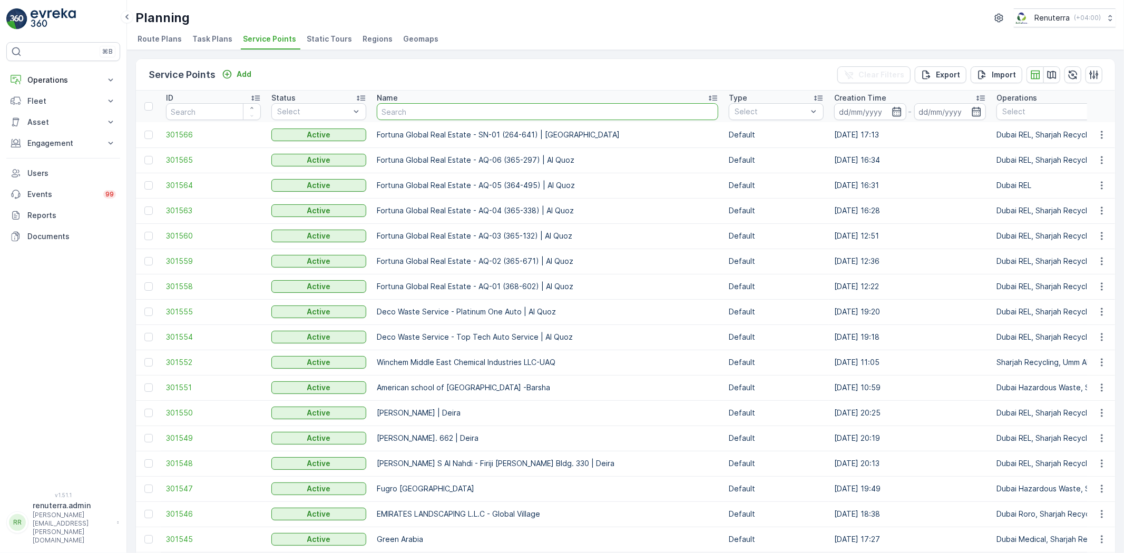
click at [406, 113] on input "text" at bounding box center [547, 111] width 341 height 17
type input "lulyuu"
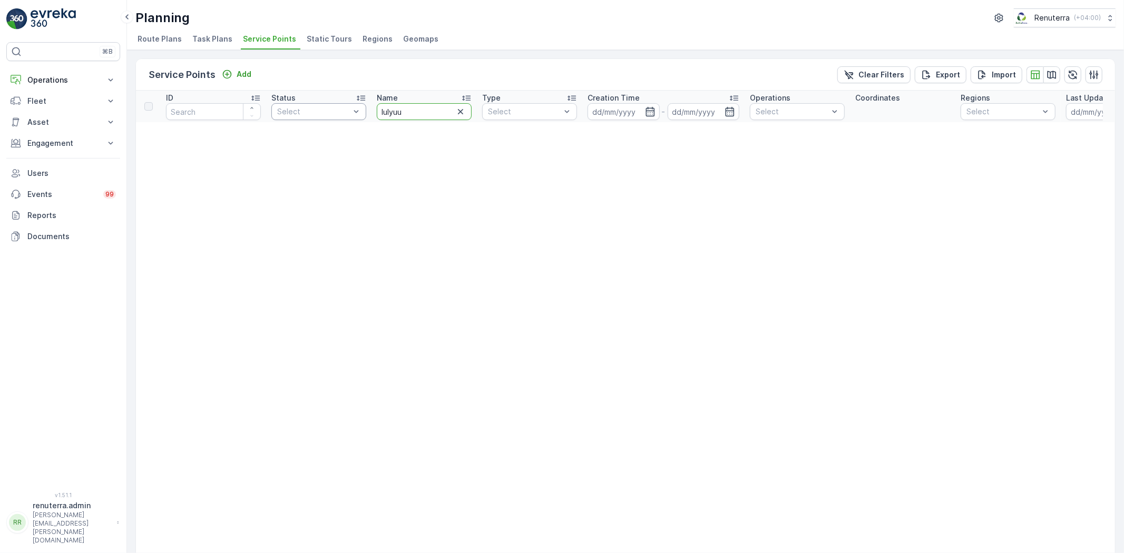
drag, startPoint x: 418, startPoint y: 109, endPoint x: 353, endPoint y: 109, distance: 65.3
type input "lulu"
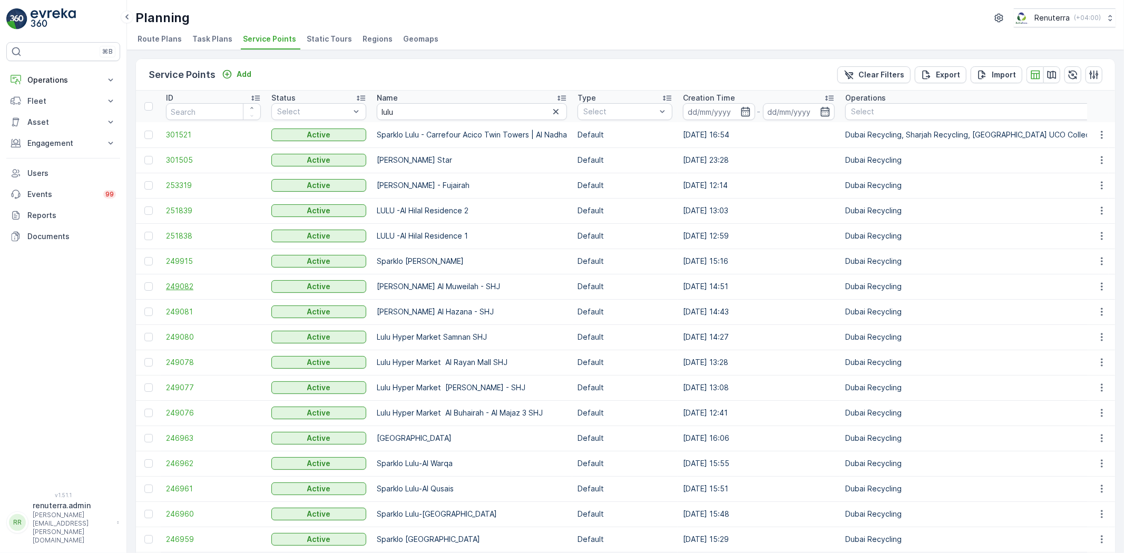
click at [188, 285] on span "249082" at bounding box center [213, 286] width 95 height 11
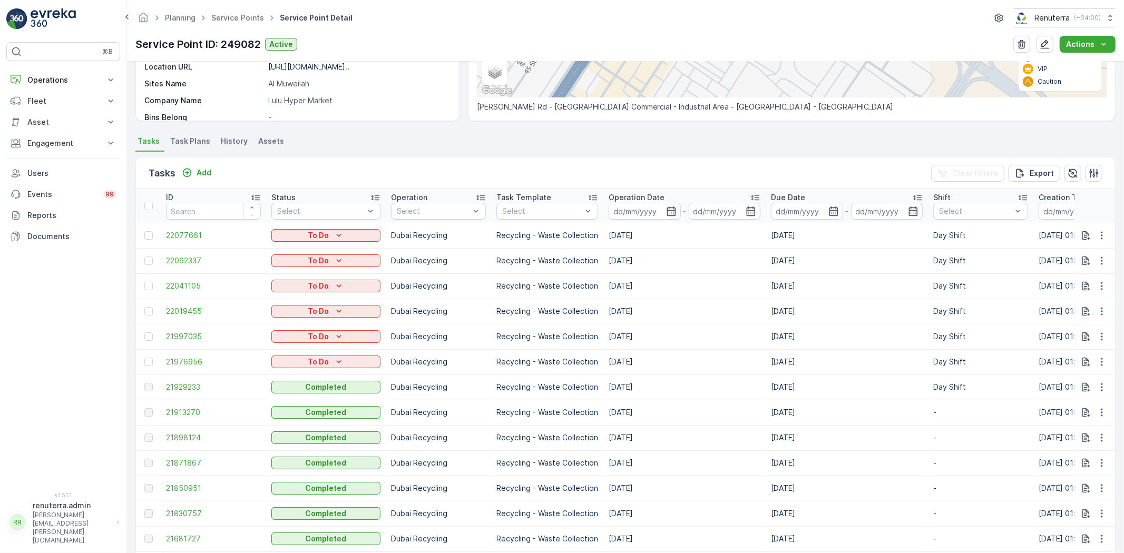
scroll to position [234, 0]
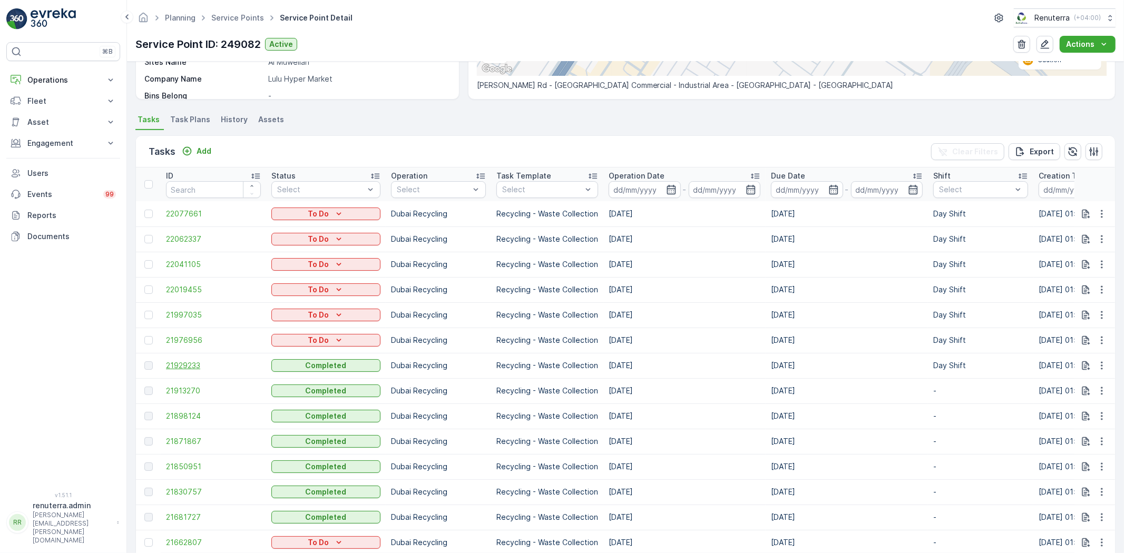
click at [199, 362] on span "21929233" at bounding box center [213, 365] width 95 height 11
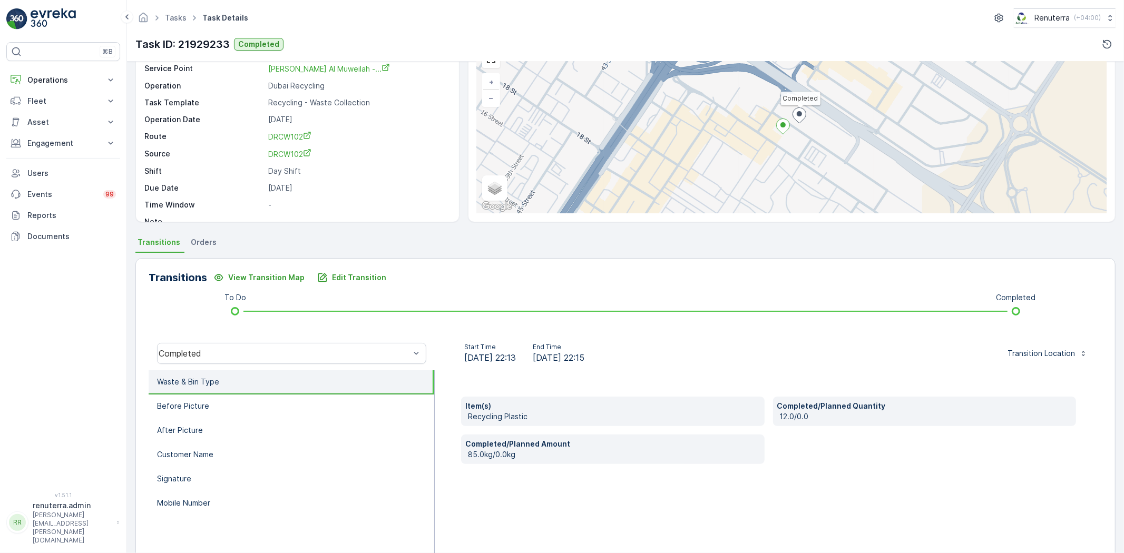
scroll to position [111, 0]
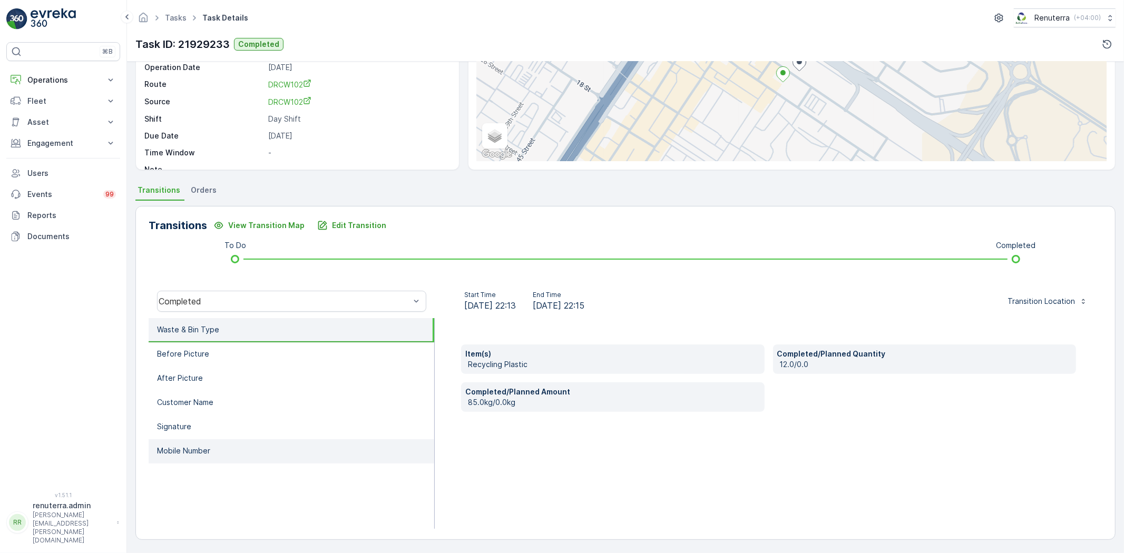
click at [192, 452] on p "Mobile Number" at bounding box center [183, 451] width 53 height 11
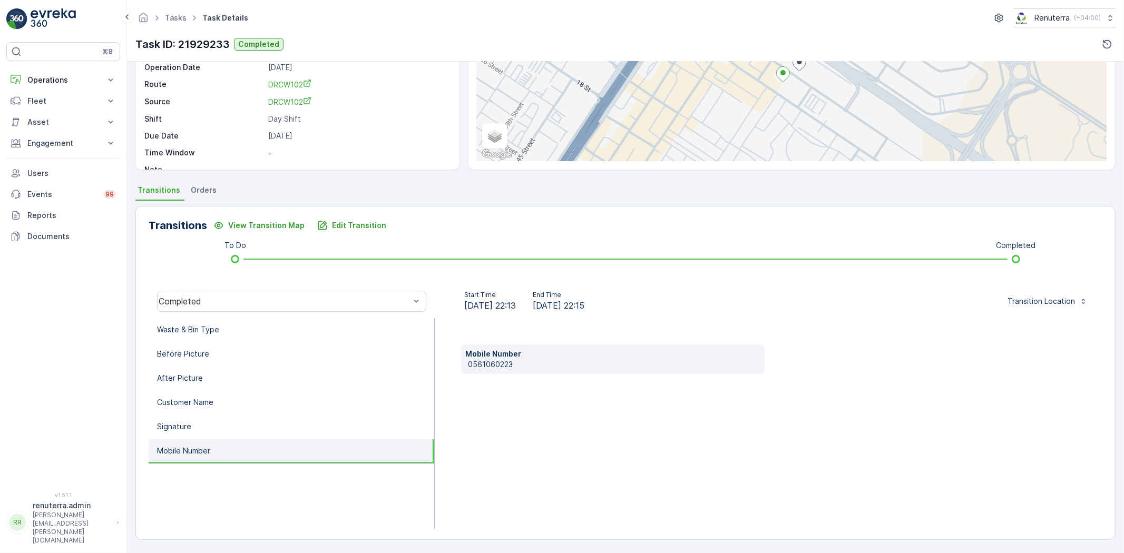
click at [492, 362] on p "0561060223" at bounding box center [614, 364] width 292 height 11
copy p "0561060223"
